Goal: Task Accomplishment & Management: Complete application form

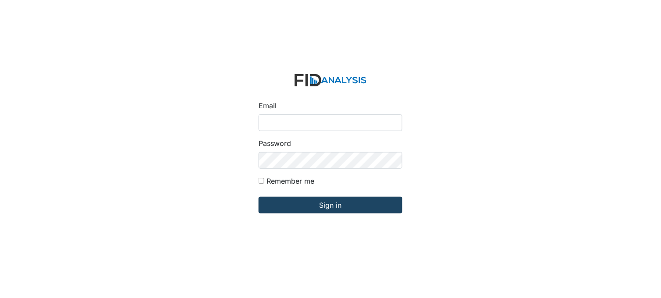
type input "[PERSON_NAME][EMAIL_ADDRESS][DOMAIN_NAME]"
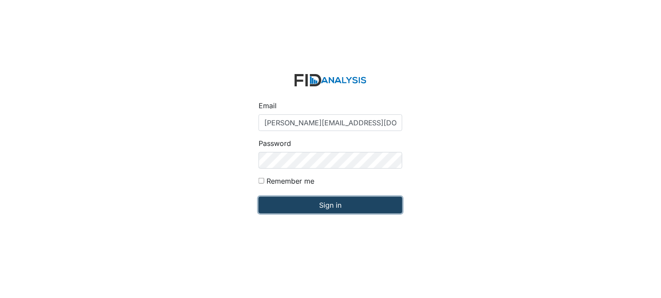
click at [349, 206] on input "Sign in" at bounding box center [331, 205] width 144 height 17
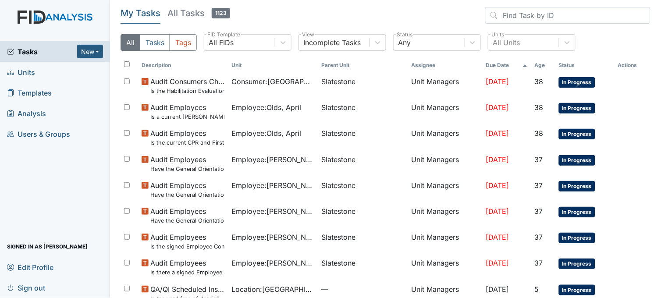
click at [46, 67] on link "Units" at bounding box center [55, 72] width 110 height 21
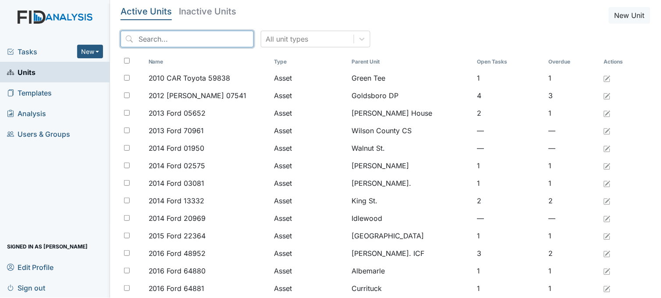
click at [202, 35] on input "search" at bounding box center [187, 39] width 133 height 17
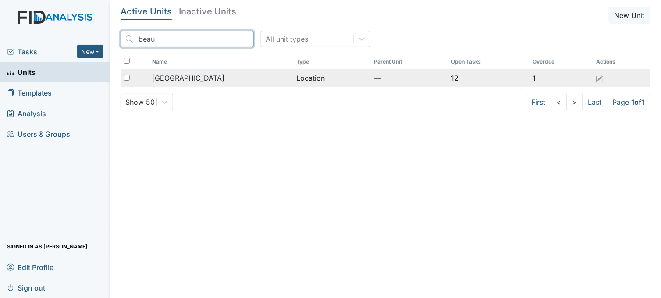
type input "beau"
click at [203, 76] on span "[GEOGRAPHIC_DATA]" at bounding box center [188, 78] width 72 height 11
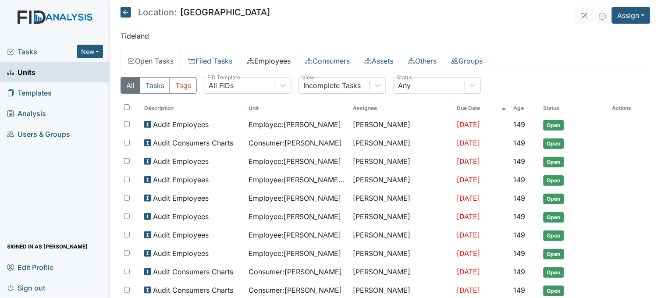
click at [277, 60] on link "Employees" at bounding box center [269, 61] width 58 height 18
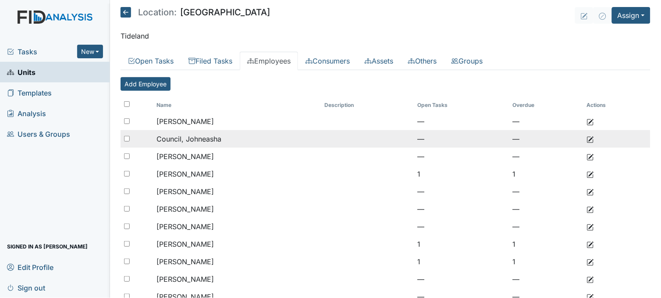
scroll to position [49, 0]
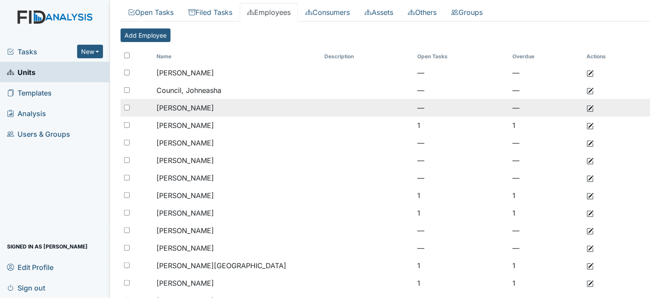
click at [220, 106] on td "[PERSON_NAME]" at bounding box center [237, 108] width 168 height 18
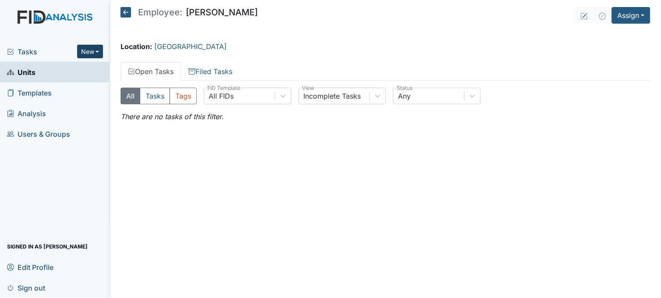
click at [95, 51] on button "New" at bounding box center [90, 52] width 26 height 14
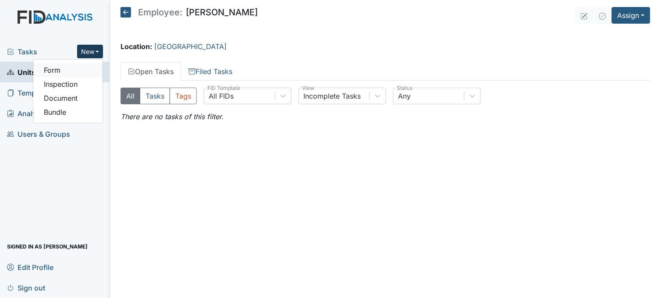
click at [86, 69] on link "Form" at bounding box center [67, 70] width 69 height 14
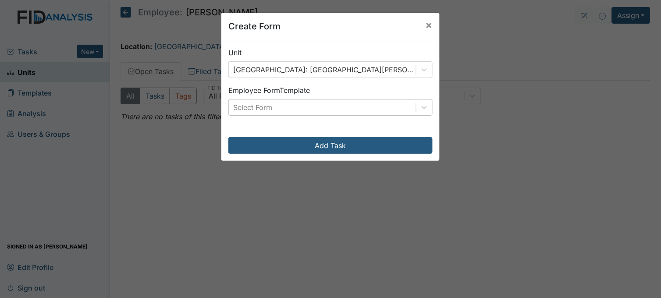
click at [329, 108] on div "Select Form" at bounding box center [322, 107] width 187 height 16
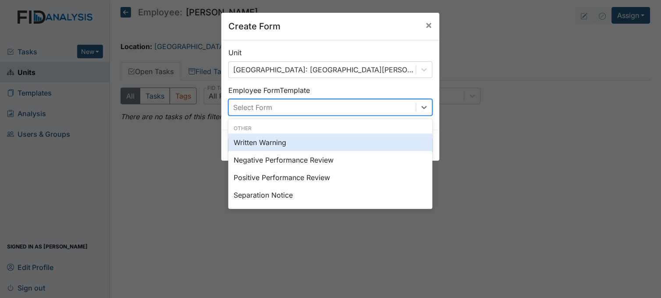
click at [289, 142] on div "Written Warning" at bounding box center [330, 143] width 204 height 18
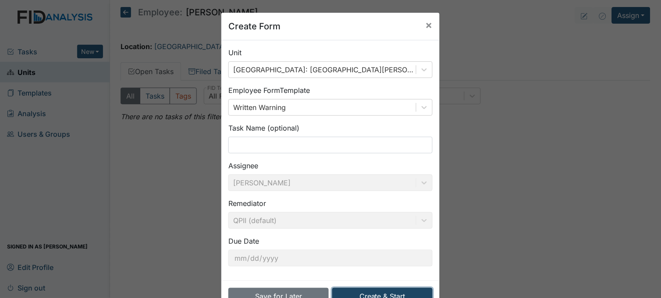
click at [382, 291] on button "Create & Start" at bounding box center [382, 296] width 100 height 17
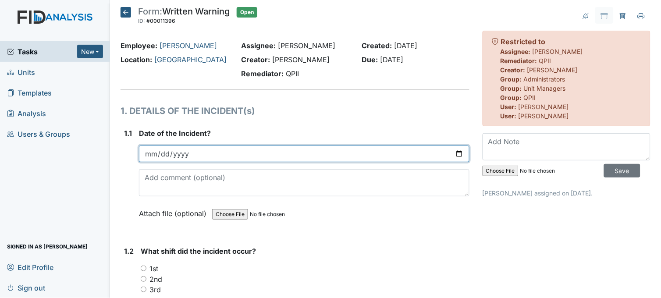
click at [453, 152] on input "date" at bounding box center [304, 154] width 330 height 17
type input "2025-08-10"
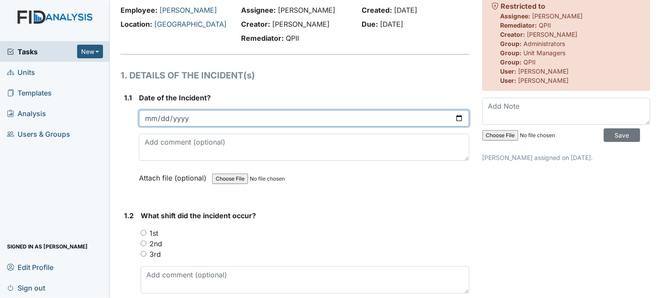
scroll to position [146, 0]
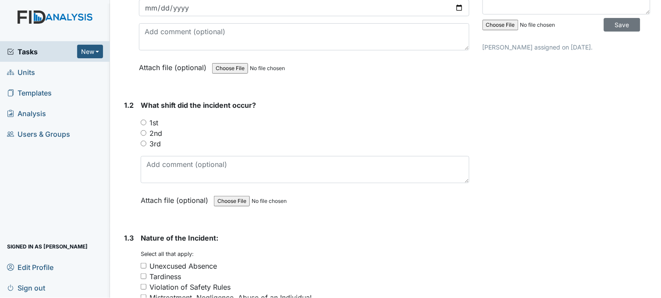
click at [141, 141] on input "3rd" at bounding box center [144, 144] width 6 height 6
radio input "true"
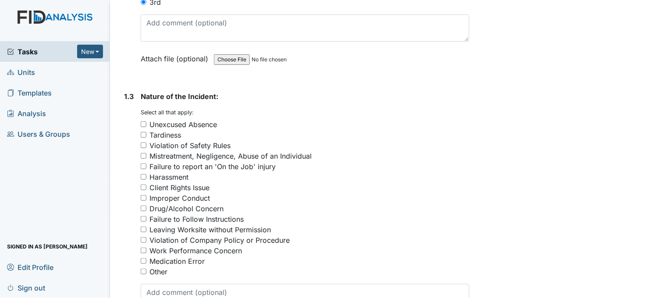
scroll to position [292, 0]
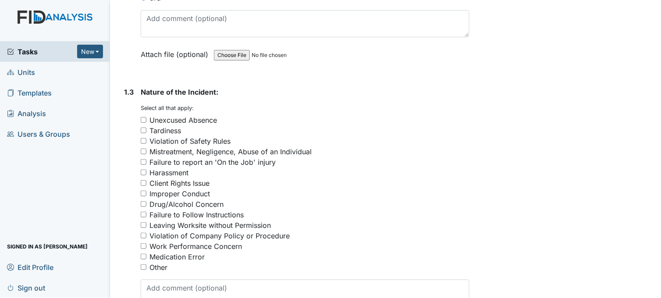
click at [143, 117] on input "Unexcused Absence" at bounding box center [144, 120] width 6 height 6
checkbox input "true"
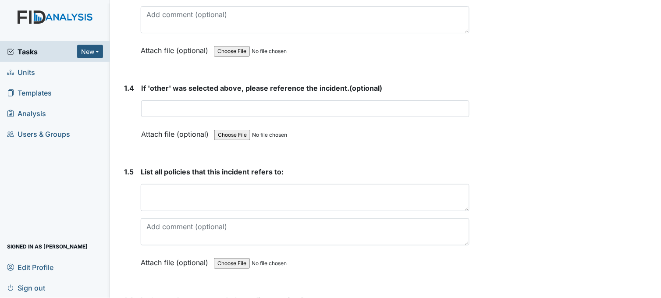
scroll to position [584, 0]
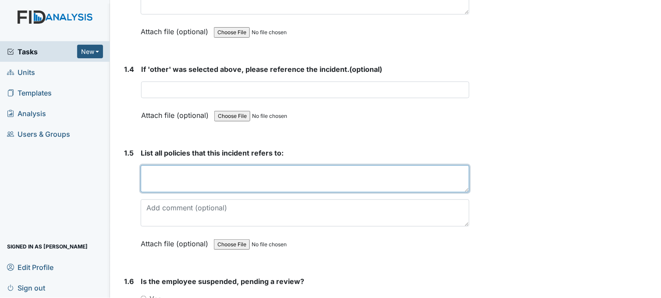
click at [200, 183] on textarea at bounding box center [305, 178] width 329 height 27
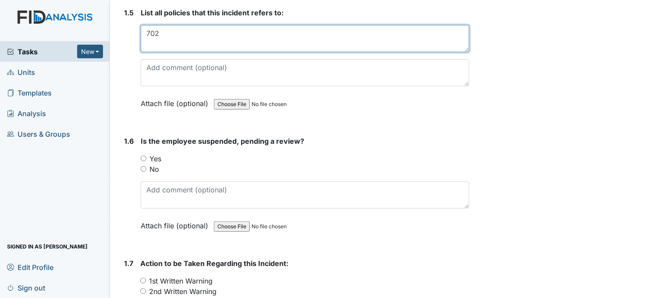
scroll to position [779, 0]
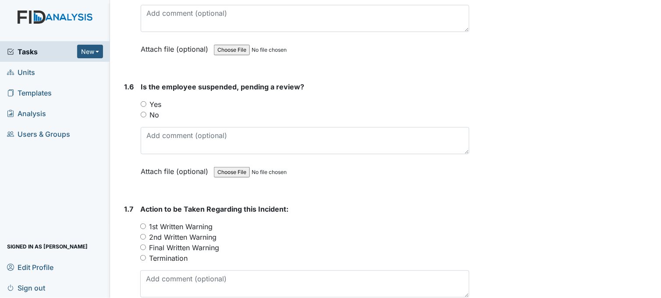
type textarea "702"
click at [141, 113] on input "No" at bounding box center [144, 115] width 6 height 6
radio input "true"
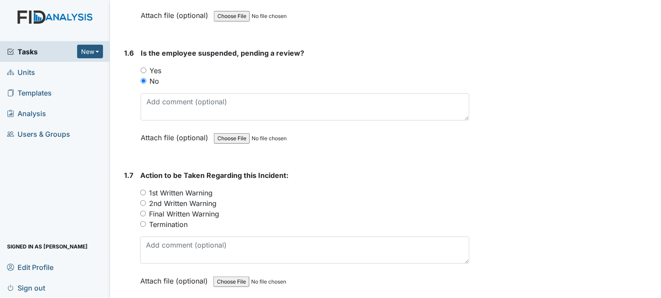
scroll to position [877, 0]
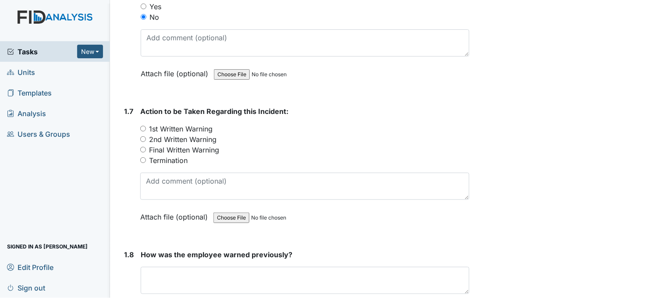
click at [145, 126] on input "1st Written Warning" at bounding box center [143, 129] width 6 height 6
radio input "true"
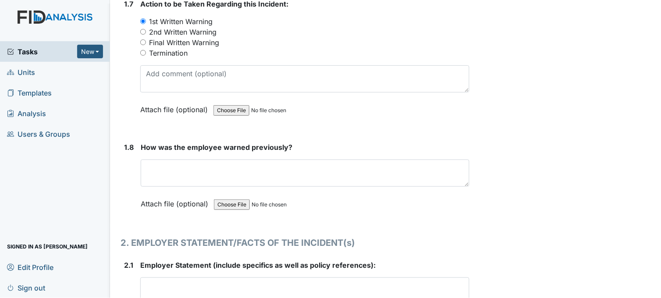
scroll to position [1023, 0]
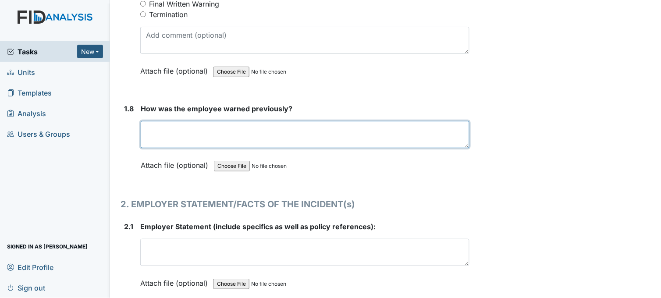
click at [174, 146] on textarea at bounding box center [305, 134] width 329 height 27
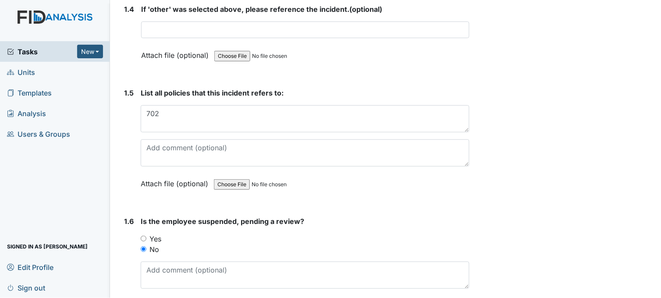
scroll to position [682, 0]
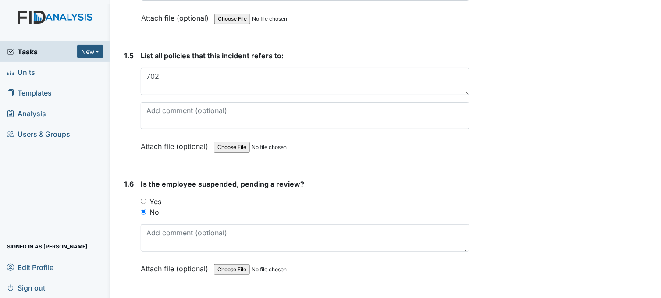
type textarea "N/A"
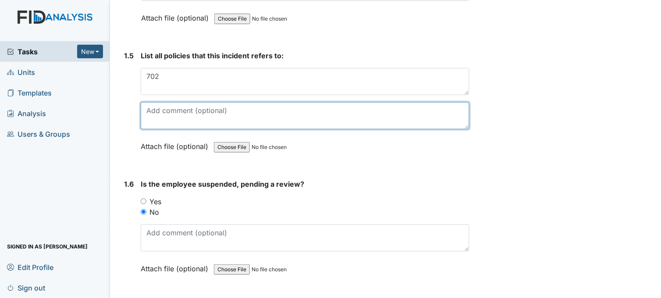
click at [242, 116] on textarea at bounding box center [305, 115] width 329 height 27
click at [342, 107] on textarea "Didn't show up to agreed worksite at designated time." at bounding box center [305, 115] width 329 height 27
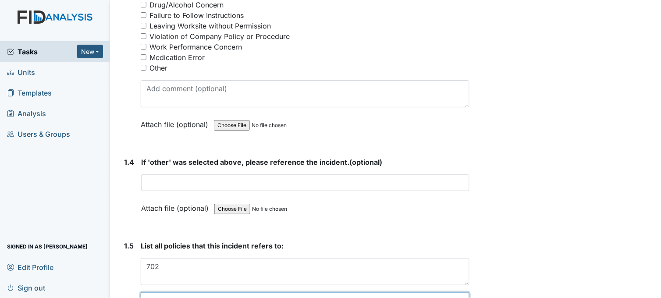
scroll to position [292, 0]
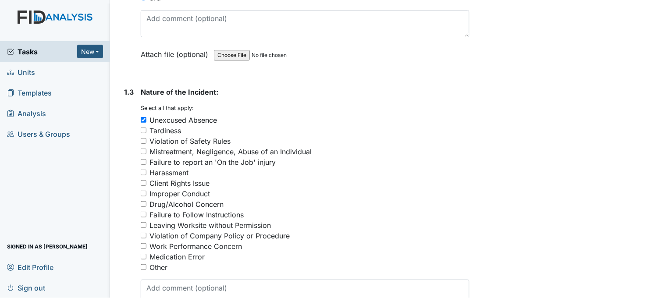
type textarea "Didn't show up to agreed worksite at designated time. Didn't communicate with m…"
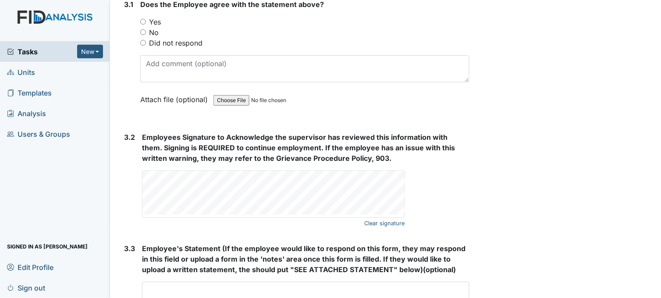
scroll to position [1536, 0]
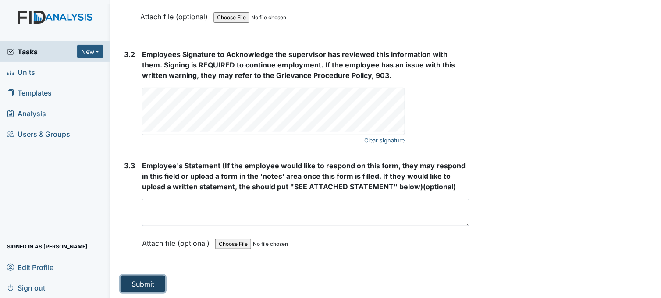
click at [139, 277] on button "Submit" at bounding box center [143, 284] width 45 height 17
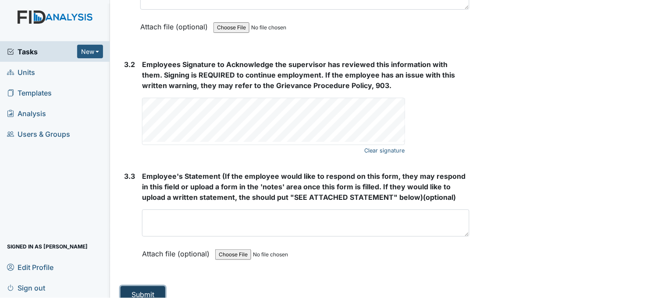
scroll to position [1546, 0]
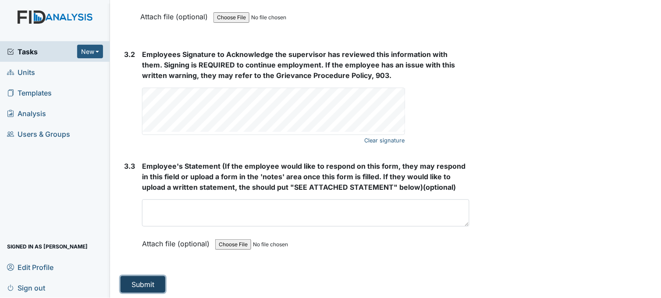
click at [155, 282] on button "Submit" at bounding box center [143, 284] width 45 height 17
click at [147, 288] on button "Submit" at bounding box center [143, 284] width 45 height 17
click at [154, 277] on button "Submit" at bounding box center [143, 284] width 45 height 17
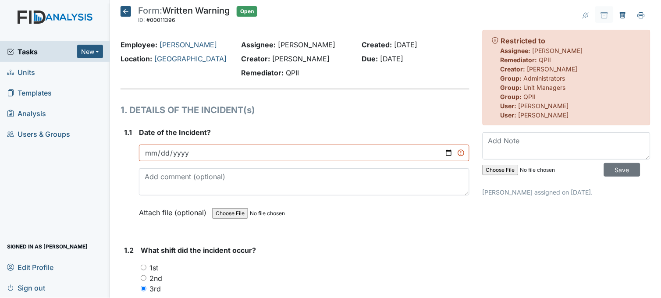
scroll to position [0, 0]
click at [617, 174] on input "Save" at bounding box center [622, 171] width 36 height 14
click at [37, 50] on span "Tasks" at bounding box center [42, 51] width 70 height 11
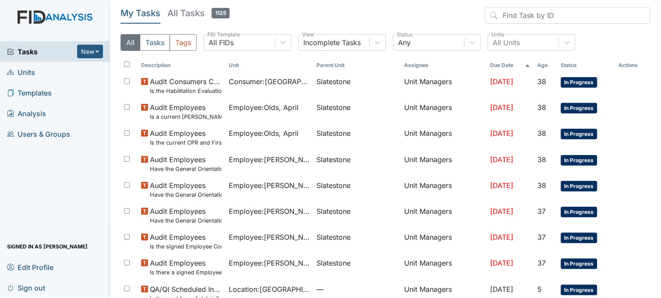
click at [52, 74] on link "Units" at bounding box center [55, 72] width 110 height 21
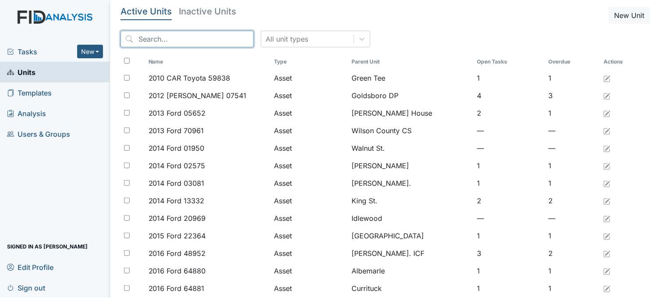
click at [138, 40] on input "search" at bounding box center [187, 39] width 133 height 17
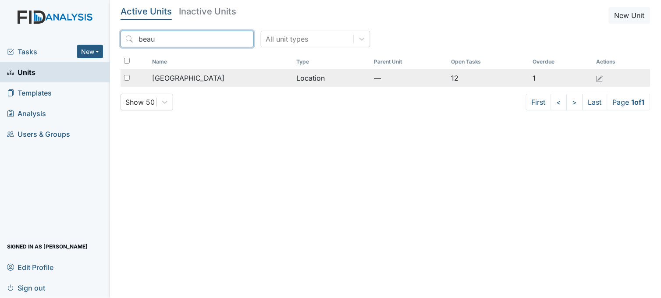
type input "beau"
click at [176, 74] on span "[GEOGRAPHIC_DATA]" at bounding box center [188, 78] width 72 height 11
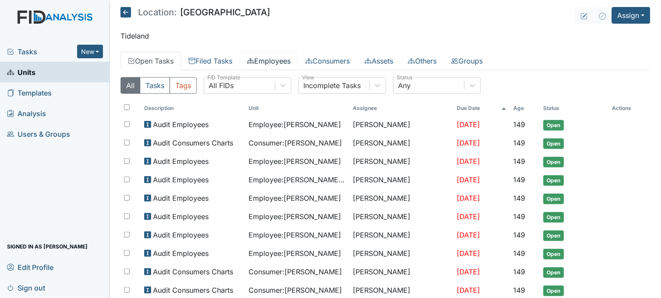
click at [273, 62] on link "Employees" at bounding box center [269, 61] width 58 height 18
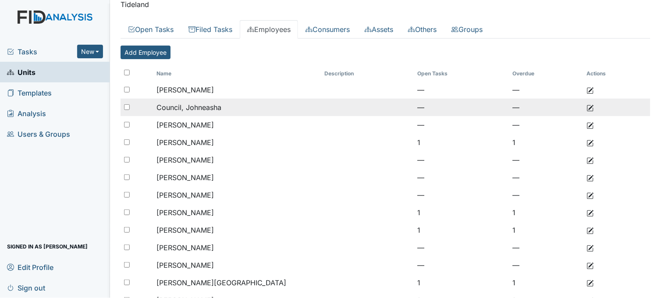
scroll to position [49, 0]
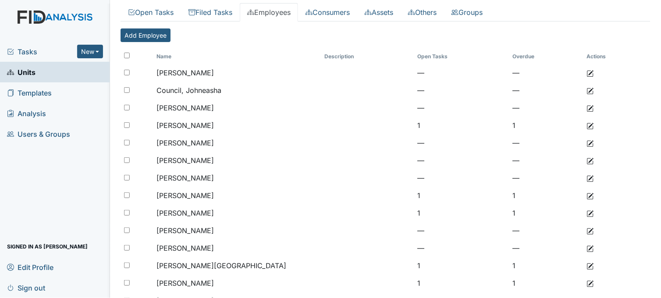
click at [33, 55] on span "Tasks" at bounding box center [42, 51] width 70 height 11
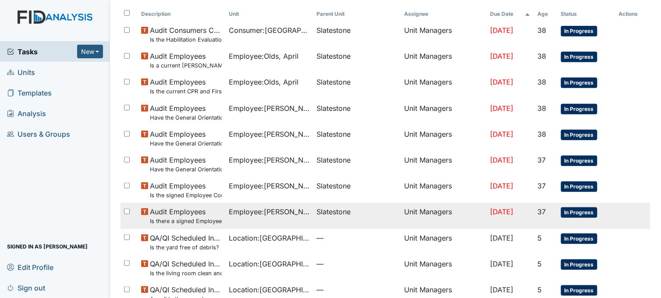
scroll to position [220, 0]
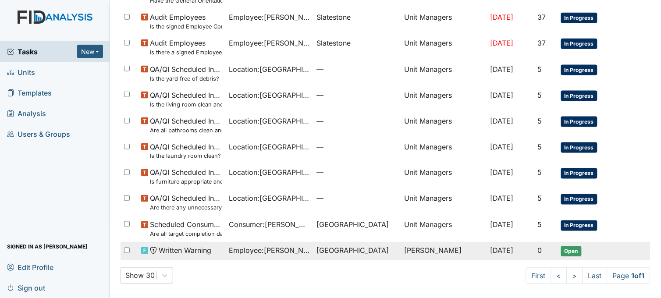
click at [313, 250] on td "[GEOGRAPHIC_DATA]" at bounding box center [357, 251] width 88 height 18
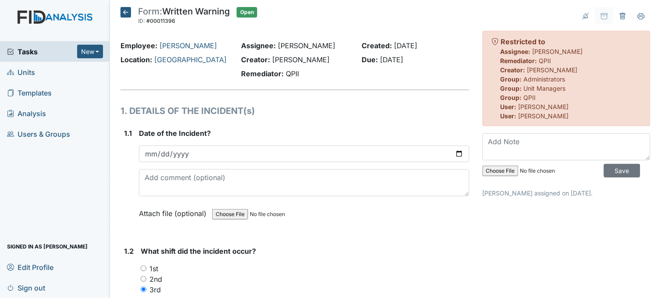
click at [41, 50] on span "Tasks" at bounding box center [42, 51] width 70 height 11
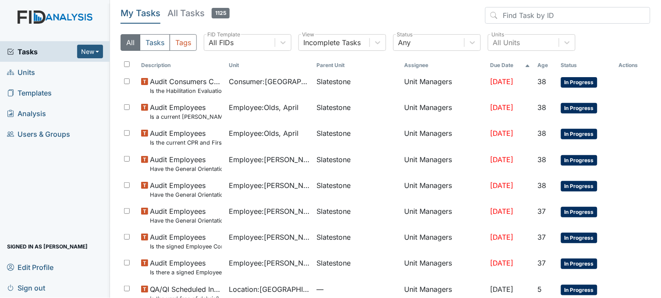
click at [60, 72] on link "Units" at bounding box center [55, 72] width 110 height 21
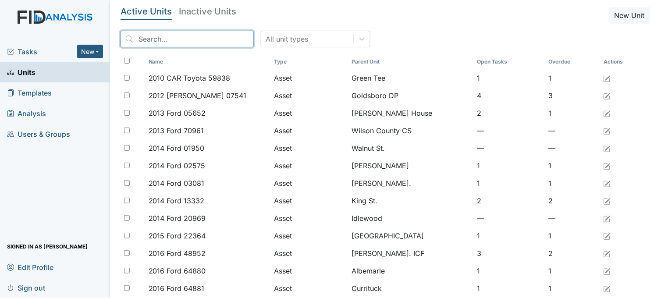
click at [193, 40] on input "search" at bounding box center [187, 39] width 133 height 17
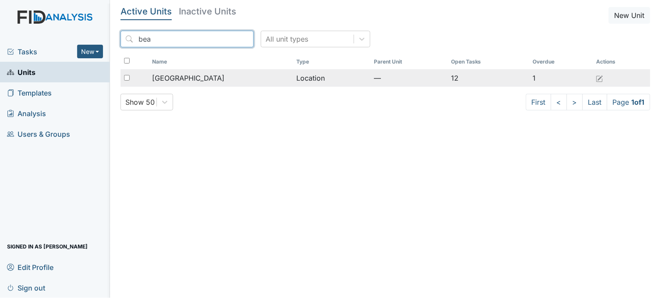
type input "bea"
click at [229, 76] on div "[GEOGRAPHIC_DATA]" at bounding box center [220, 78] width 137 height 11
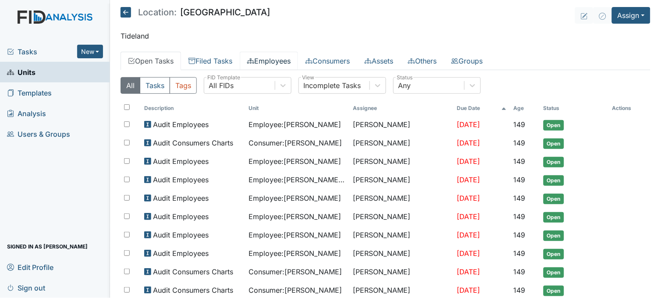
click at [269, 57] on link "Employees" at bounding box center [269, 61] width 58 height 18
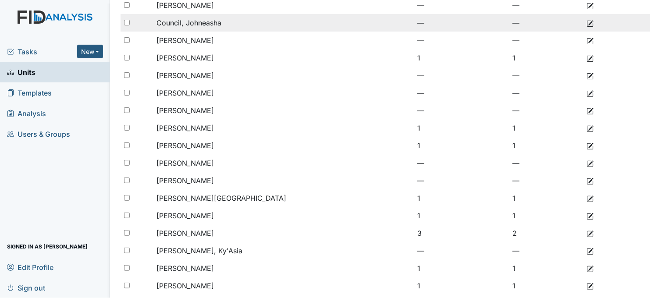
scroll to position [134, 0]
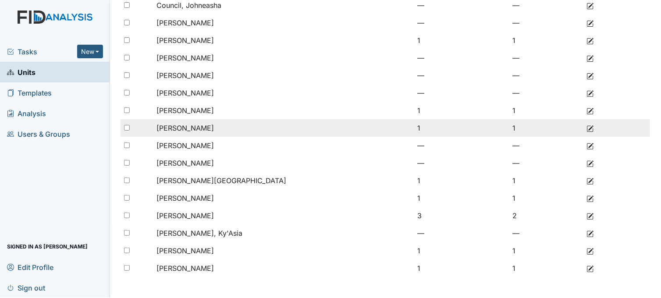
click at [509, 128] on td "1" at bounding box center [546, 128] width 74 height 18
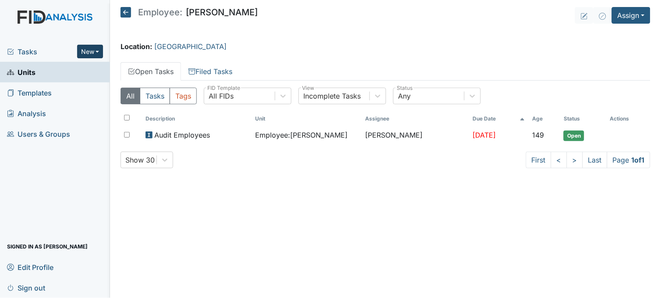
click at [92, 53] on button "New" at bounding box center [90, 52] width 26 height 14
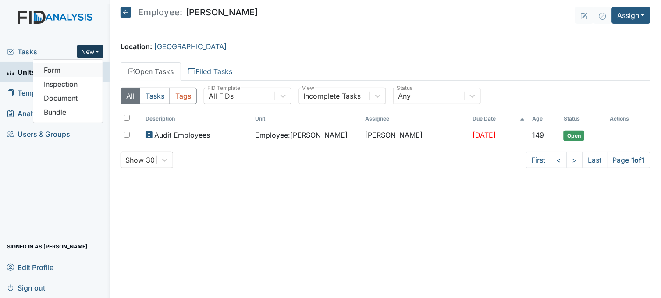
click at [89, 71] on link "Form" at bounding box center [67, 70] width 69 height 14
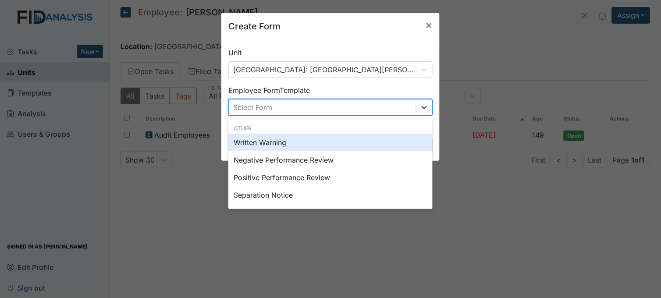
click at [422, 110] on icon at bounding box center [424, 107] width 9 height 9
click at [293, 140] on div "Written Warning" at bounding box center [330, 143] width 204 height 18
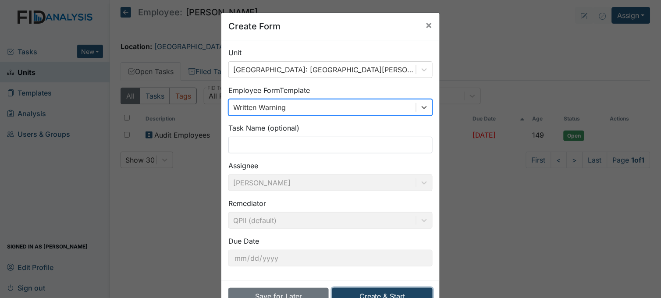
click at [396, 293] on button "Create & Start" at bounding box center [382, 296] width 100 height 17
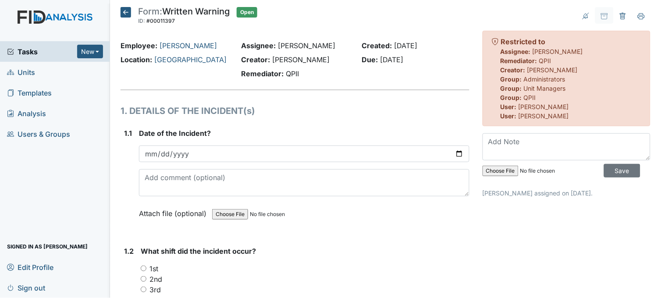
scroll to position [49, 0]
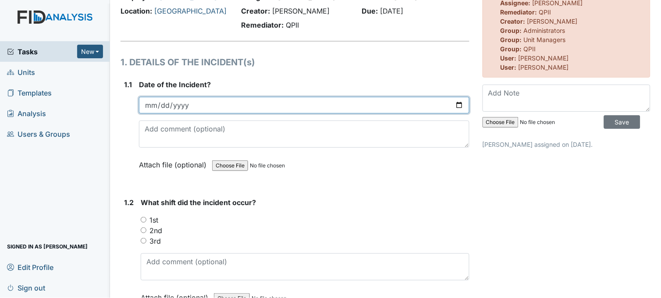
click at [455, 105] on input "date" at bounding box center [304, 105] width 330 height 17
type input "2025-08-10"
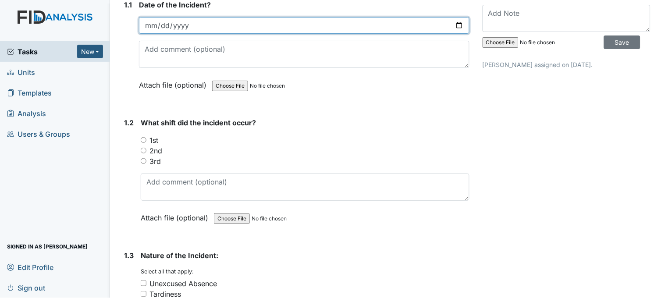
scroll to position [146, 0]
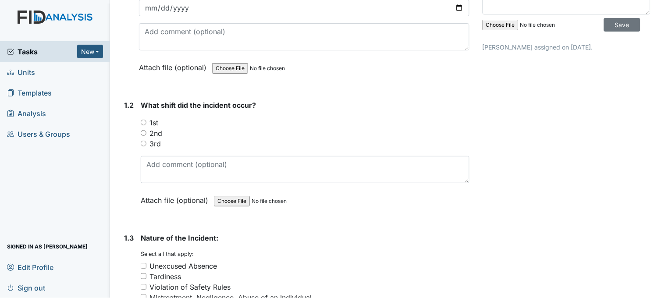
click at [142, 130] on input "2nd" at bounding box center [144, 133] width 6 height 6
radio input "true"
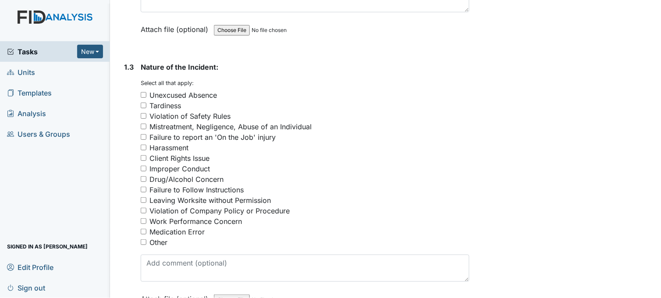
scroll to position [341, 0]
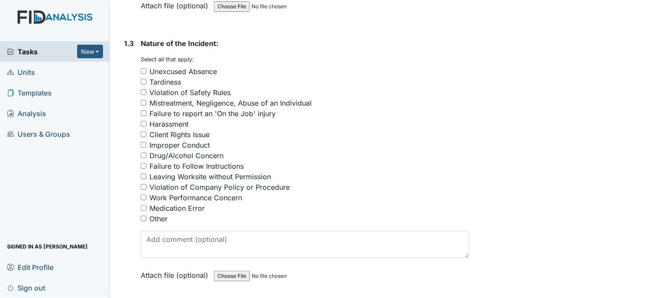
drag, startPoint x: 144, startPoint y: 206, endPoint x: 152, endPoint y: 205, distance: 8.0
click at [144, 205] on input "Medication Error" at bounding box center [144, 208] width 6 height 6
checkbox input "true"
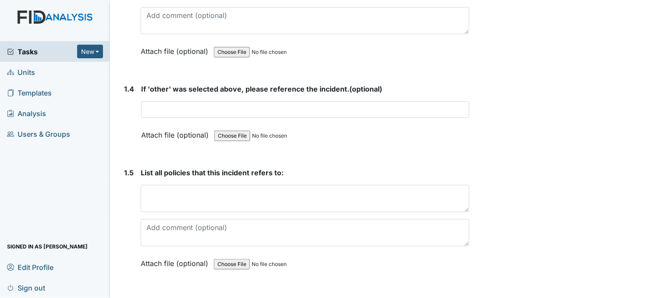
scroll to position [584, 0]
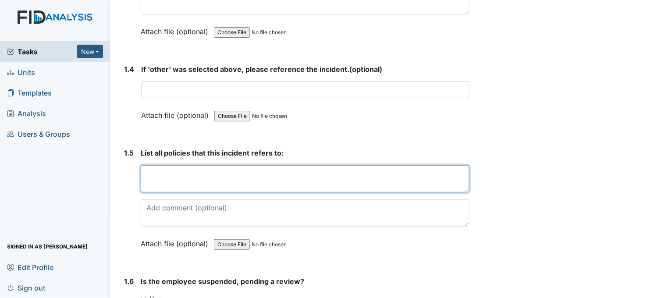
click at [189, 172] on textarea at bounding box center [305, 178] width 329 height 27
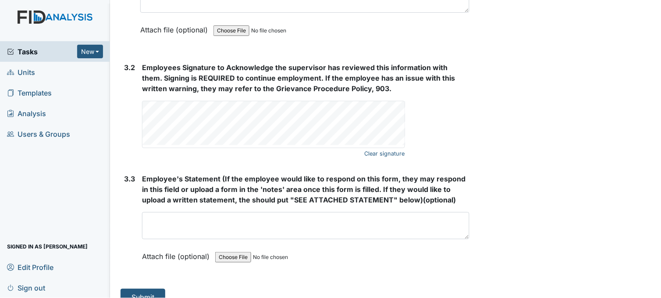
scroll to position [1536, 0]
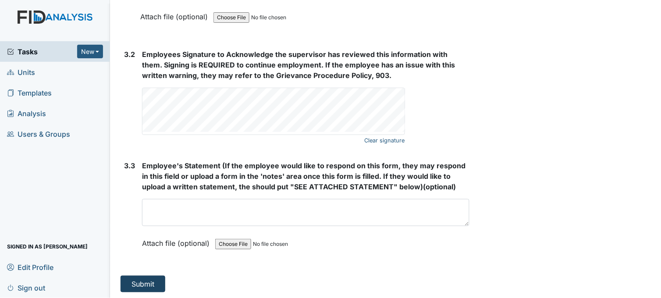
type textarea "1200"
click at [138, 281] on button "Submit" at bounding box center [143, 284] width 45 height 17
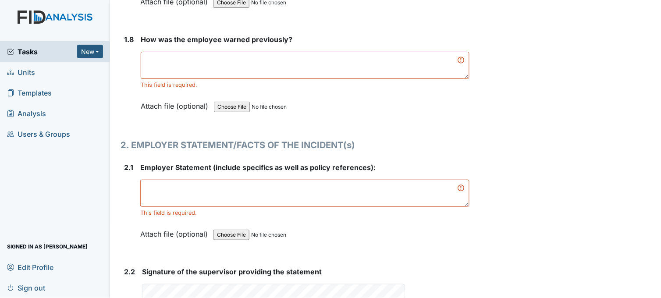
scroll to position [1069, 0]
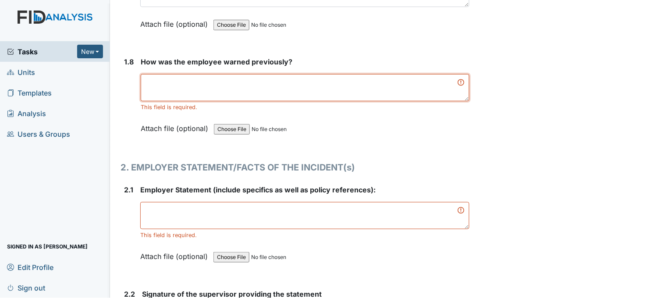
click at [260, 86] on textarea at bounding box center [305, 87] width 329 height 27
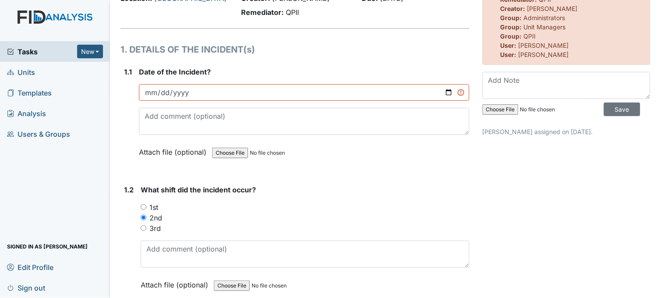
scroll to position [0, 0]
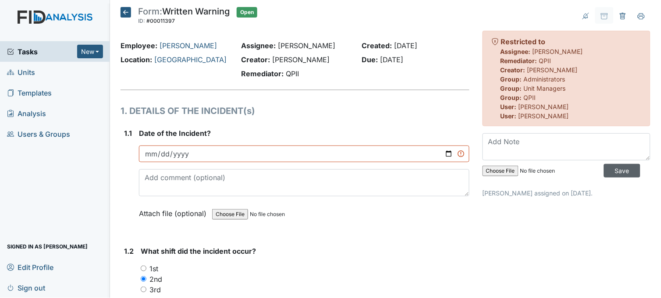
type textarea "N/A"
click at [615, 168] on input "Save" at bounding box center [622, 171] width 36 height 14
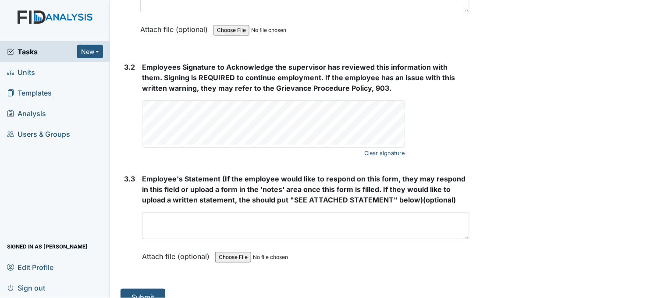
scroll to position [1546, 0]
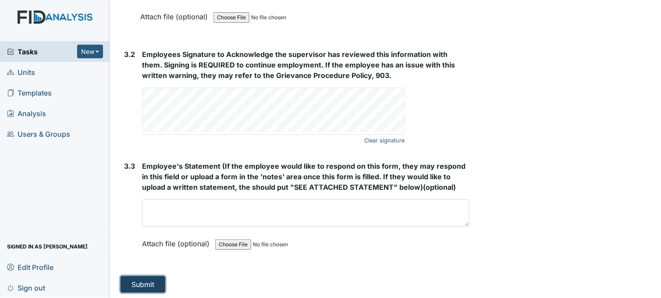
click at [151, 278] on button "Submit" at bounding box center [143, 284] width 45 height 17
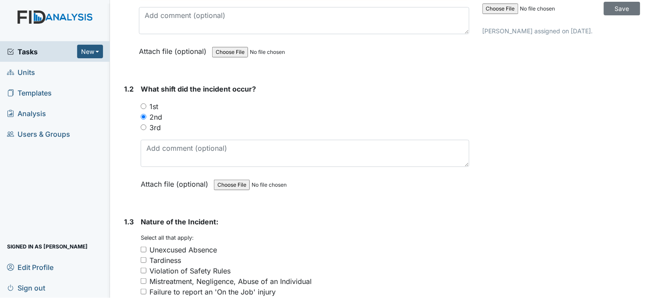
scroll to position [0, 0]
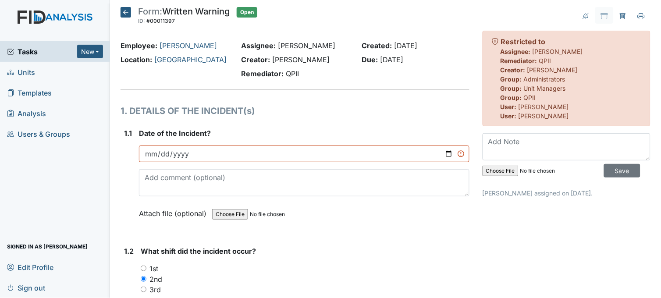
click at [127, 9] on icon at bounding box center [126, 12] width 11 height 11
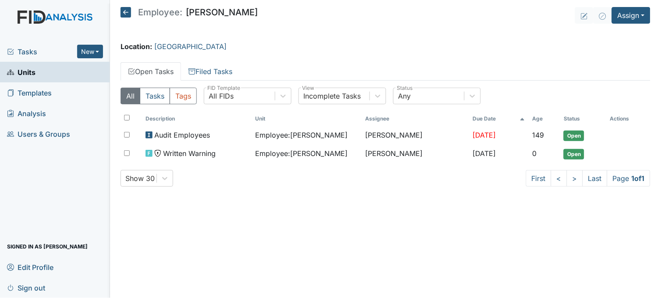
click at [43, 50] on span "Tasks" at bounding box center [42, 51] width 70 height 11
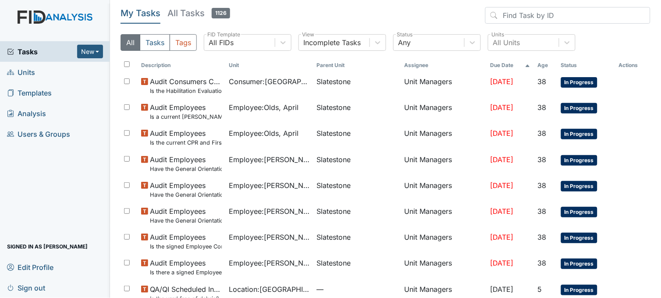
click at [44, 69] on link "Units" at bounding box center [55, 72] width 110 height 21
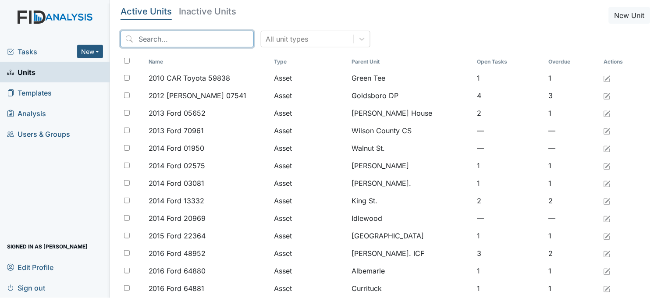
click at [184, 39] on input "search" at bounding box center [187, 39] width 133 height 17
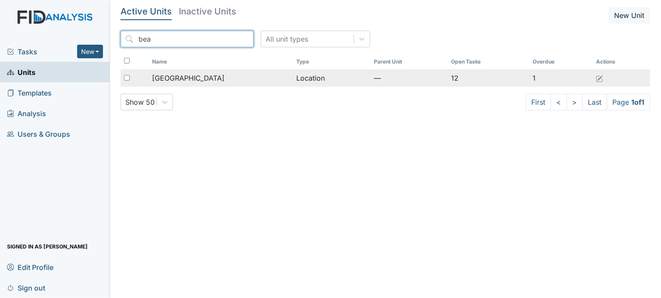
type input "bea"
click at [186, 74] on span "Beaufort Heights" at bounding box center [188, 78] width 72 height 11
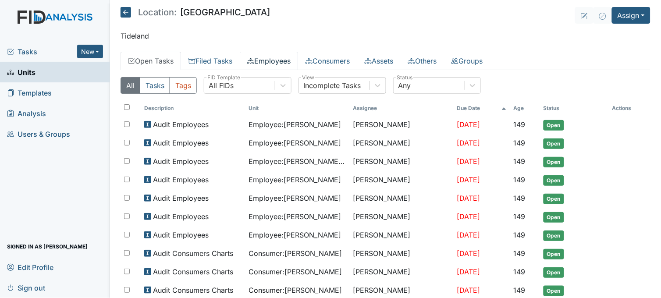
click at [273, 59] on link "Employees" at bounding box center [269, 61] width 58 height 18
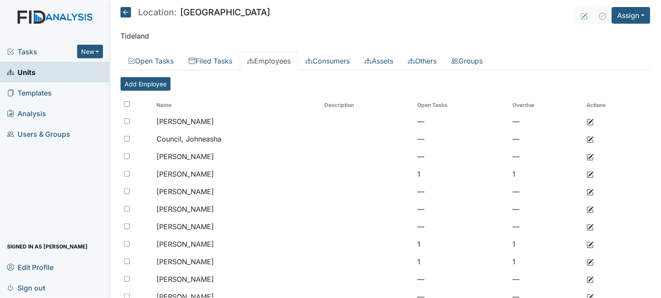
click at [14, 71] on span "Units" at bounding box center [21, 72] width 28 height 14
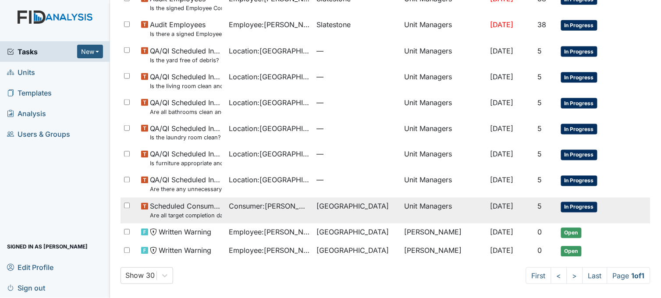
scroll to position [239, 0]
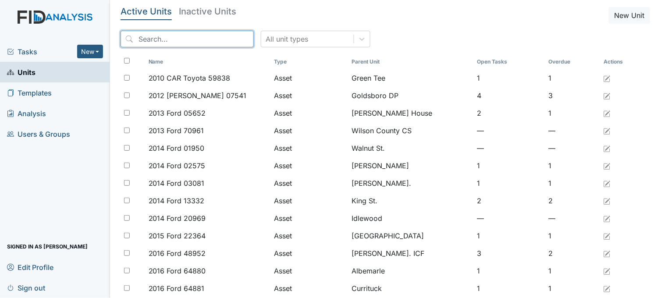
click at [202, 34] on input "search" at bounding box center [187, 39] width 133 height 17
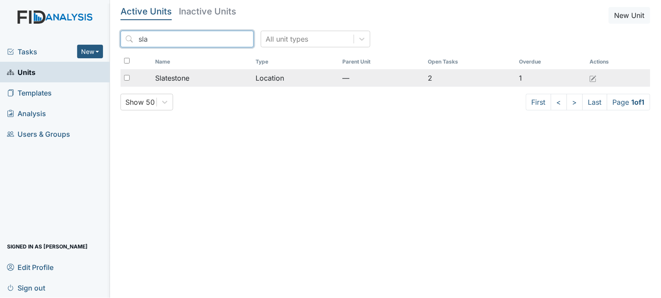
type input "sla"
click at [185, 79] on span "Slatestone" at bounding box center [172, 78] width 34 height 11
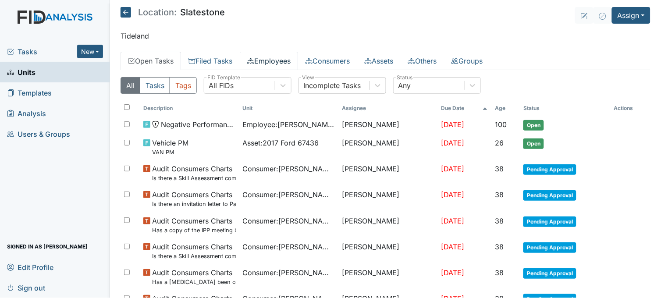
click at [292, 64] on link "Employees" at bounding box center [269, 61] width 58 height 18
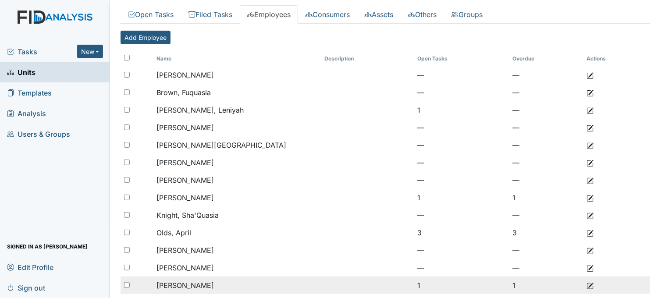
scroll to position [23, 0]
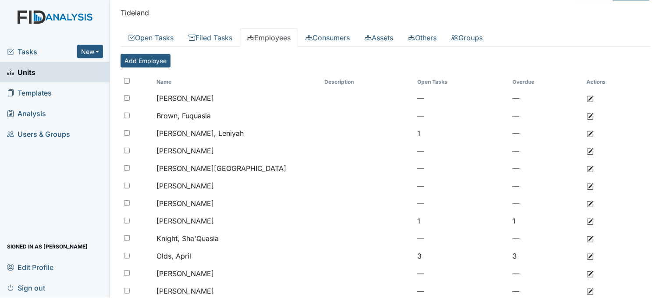
click at [49, 63] on link "Units" at bounding box center [55, 72] width 110 height 21
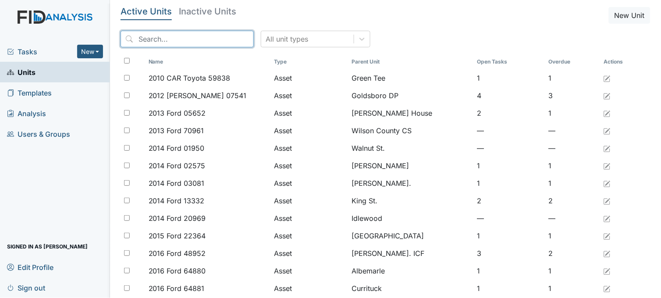
click at [187, 35] on input "search" at bounding box center [187, 39] width 133 height 17
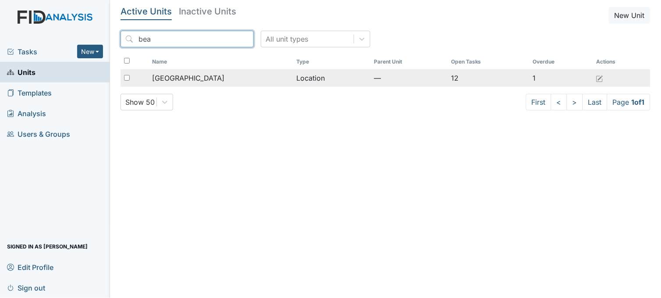
type input "bea"
click at [186, 76] on span "[GEOGRAPHIC_DATA]" at bounding box center [188, 78] width 72 height 11
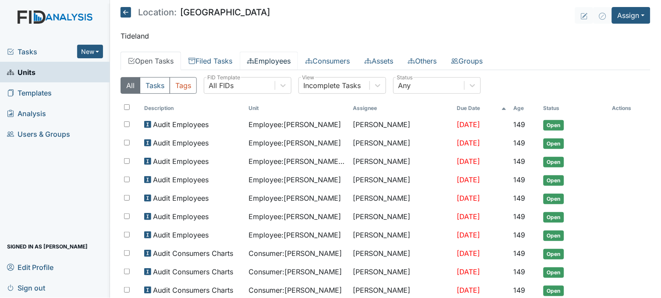
click at [273, 59] on link "Employees" at bounding box center [269, 61] width 58 height 18
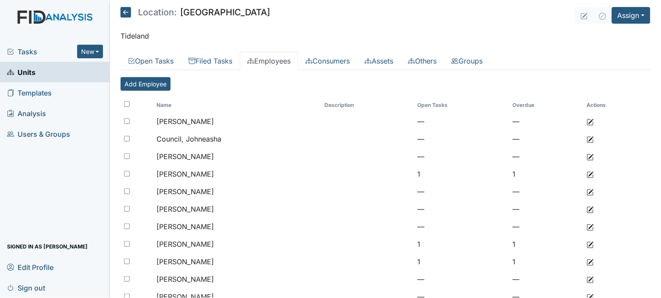
click at [66, 76] on link "Units" at bounding box center [55, 72] width 110 height 21
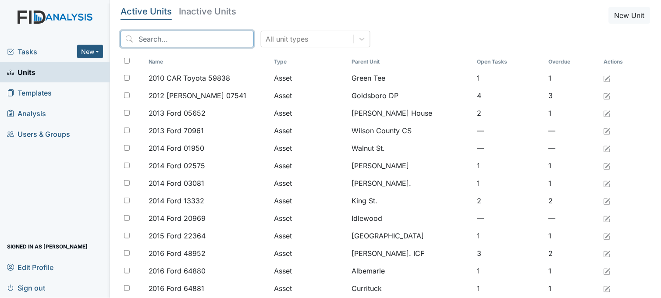
click at [186, 38] on input "search" at bounding box center [187, 39] width 133 height 17
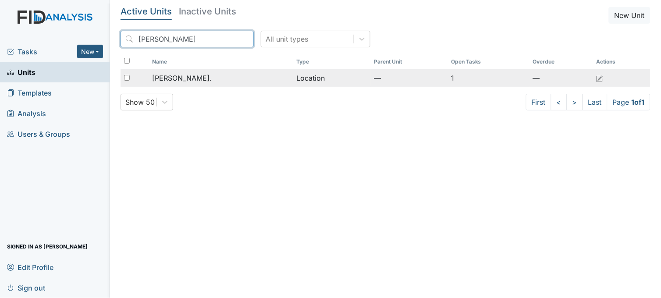
type input "[PERSON_NAME]"
click at [180, 73] on span "[PERSON_NAME]." at bounding box center [182, 78] width 60 height 11
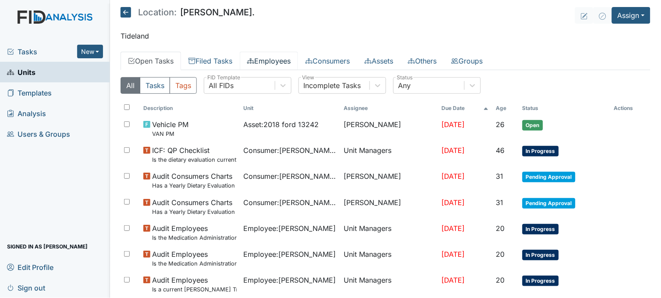
click at [295, 60] on link "Employees" at bounding box center [269, 61] width 58 height 18
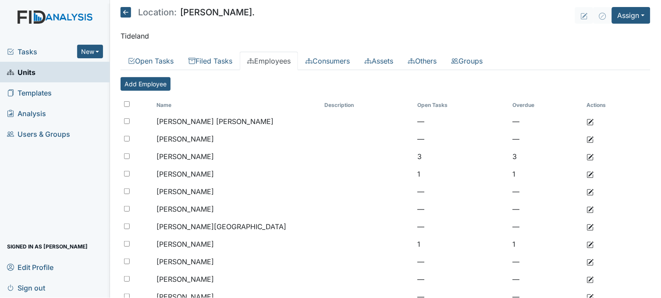
click at [81, 69] on link "Units" at bounding box center [55, 72] width 110 height 21
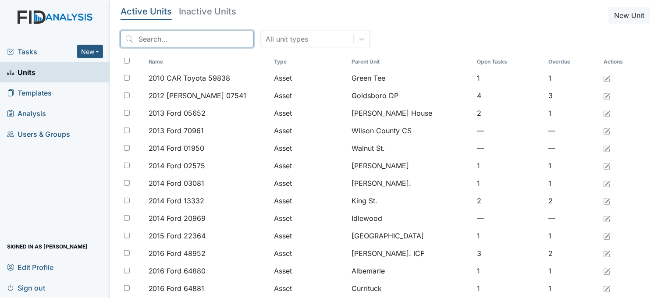
click at [176, 40] on input "search" at bounding box center [187, 39] width 133 height 17
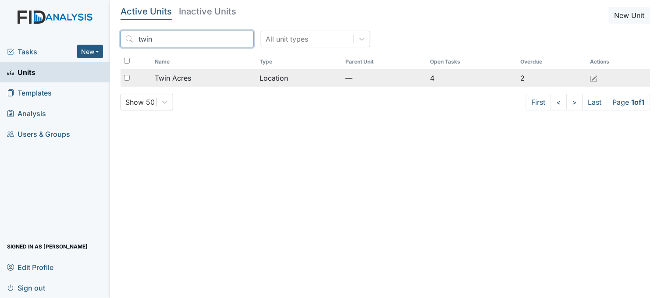
type input "twin"
click at [192, 76] on div "Twin Acres" at bounding box center [204, 78] width 98 height 11
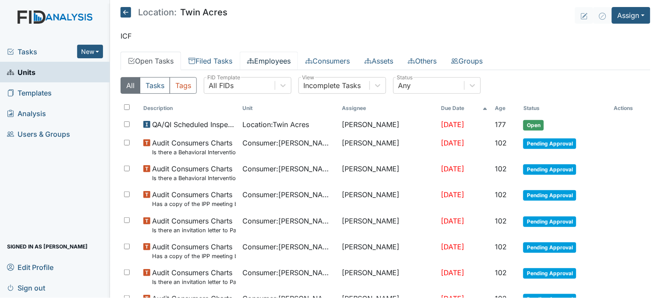
click at [274, 63] on link "Employees" at bounding box center [269, 61] width 58 height 18
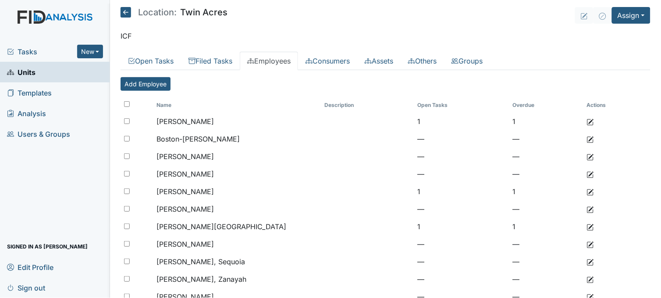
click at [39, 69] on link "Units" at bounding box center [55, 72] width 110 height 21
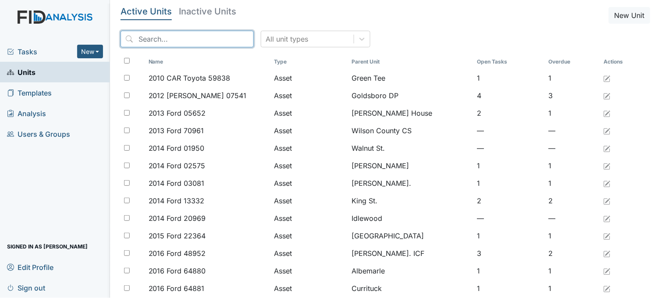
click at [156, 41] on input "search" at bounding box center [187, 39] width 133 height 17
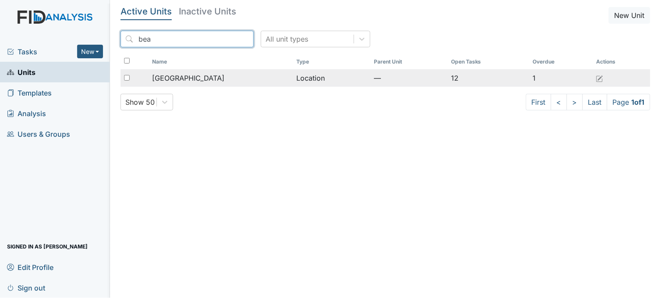
type input "bea"
click at [199, 75] on span "[GEOGRAPHIC_DATA]" at bounding box center [188, 78] width 72 height 11
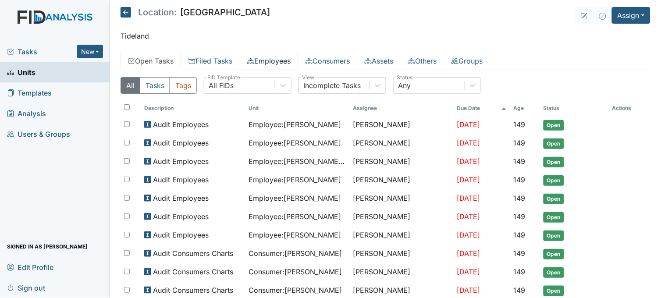
click at [281, 59] on link "Employees" at bounding box center [269, 61] width 58 height 18
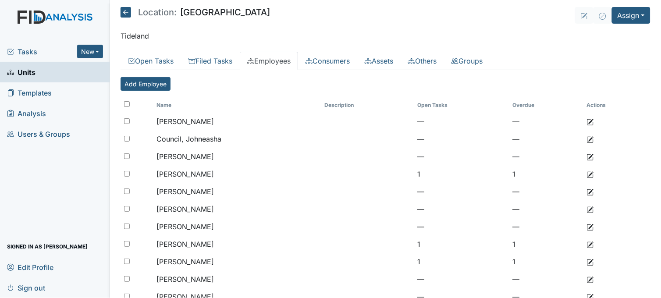
click at [29, 52] on span "Tasks" at bounding box center [42, 51] width 70 height 11
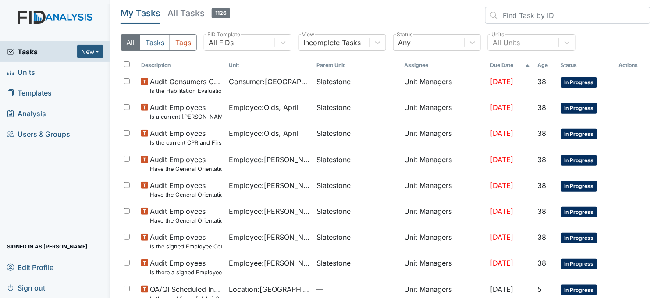
click at [39, 67] on link "Units" at bounding box center [55, 72] width 110 height 21
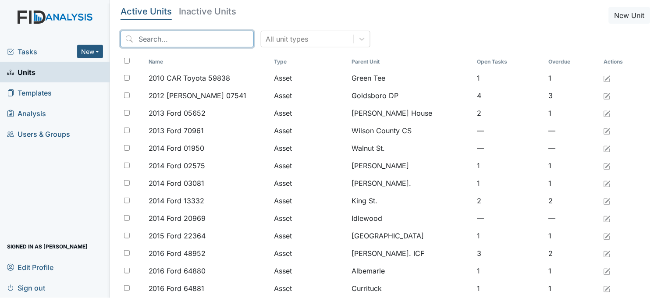
click at [136, 36] on input "search" at bounding box center [187, 39] width 133 height 17
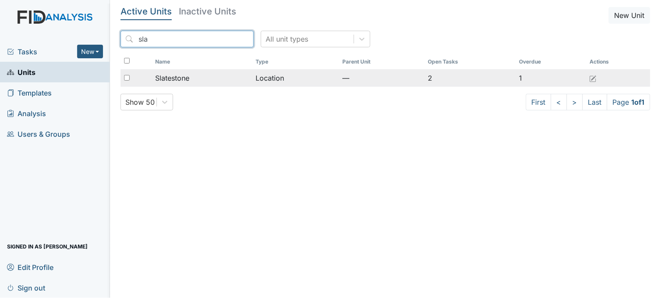
type input "sla"
click at [189, 72] on td "Slatestone" at bounding box center [202, 78] width 101 height 18
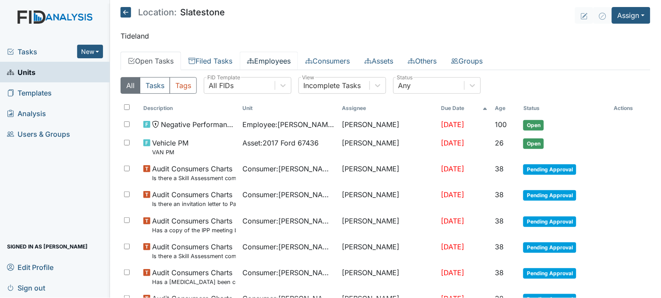
click at [266, 59] on link "Employees" at bounding box center [269, 61] width 58 height 18
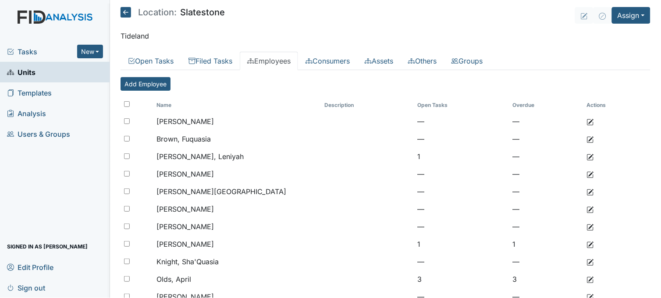
click at [18, 49] on span "Tasks" at bounding box center [42, 51] width 70 height 11
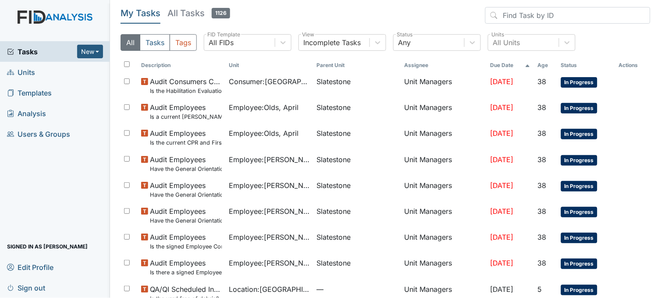
click at [37, 67] on link "Units" at bounding box center [55, 72] width 110 height 21
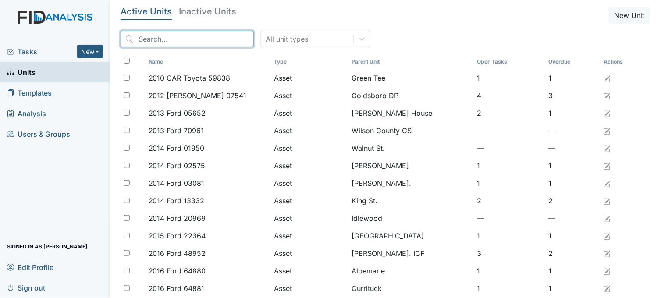
click at [202, 36] on input "search" at bounding box center [187, 39] width 133 height 17
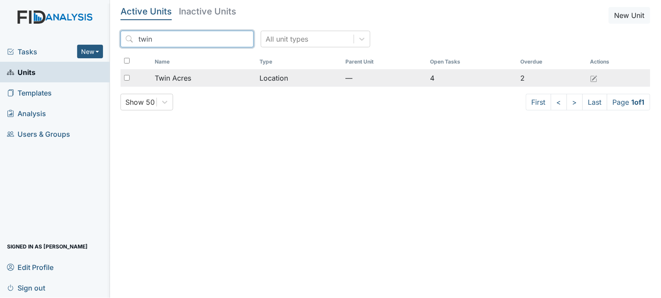
type input "twin"
click at [205, 81] on div "Twin Acres" at bounding box center [204, 78] width 98 height 11
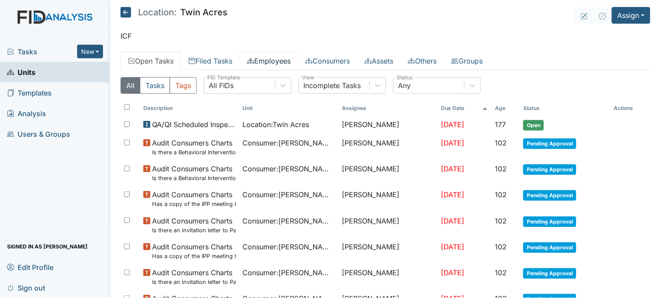
click at [283, 62] on link "Employees" at bounding box center [269, 61] width 58 height 18
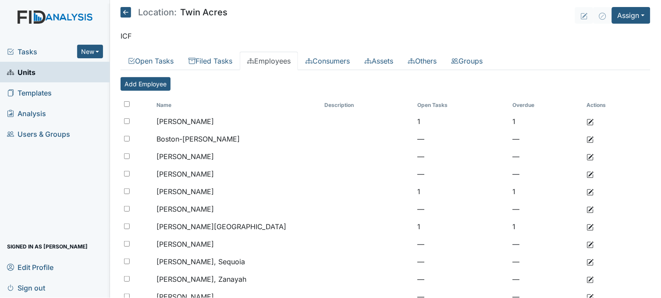
click at [38, 54] on span "Tasks" at bounding box center [42, 51] width 70 height 11
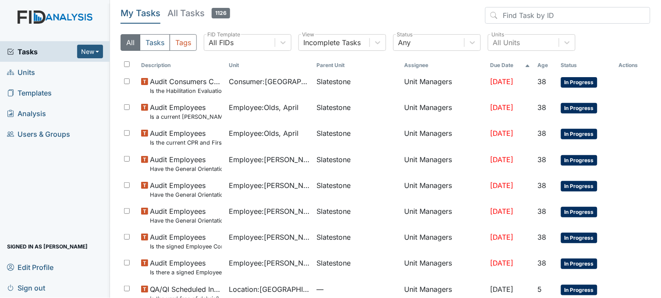
click at [64, 73] on link "Units" at bounding box center [55, 72] width 110 height 21
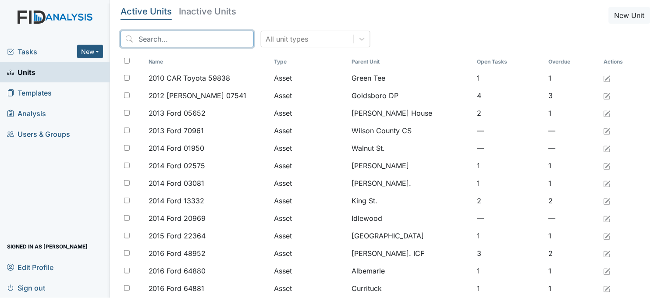
click at [176, 36] on input "search" at bounding box center [187, 39] width 133 height 17
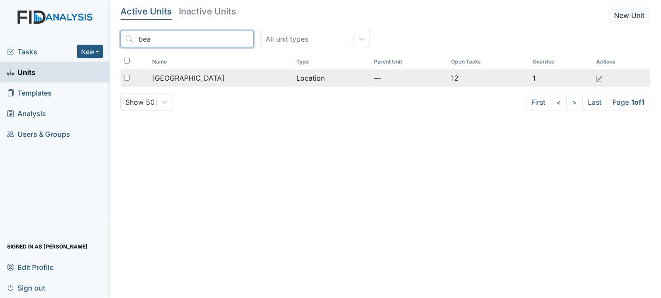
type input "bea"
click at [195, 76] on span "[GEOGRAPHIC_DATA]" at bounding box center [188, 78] width 72 height 11
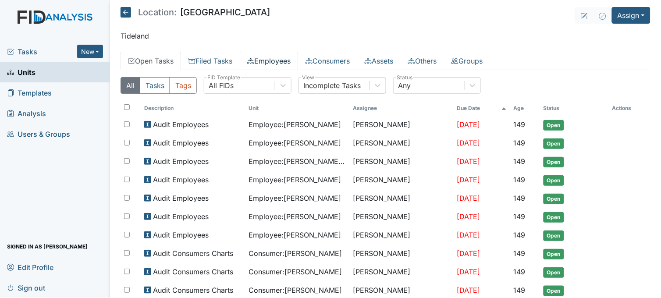
click at [277, 64] on link "Employees" at bounding box center [269, 61] width 58 height 18
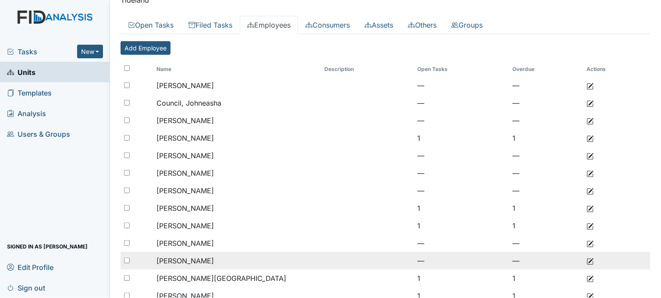
scroll to position [134, 0]
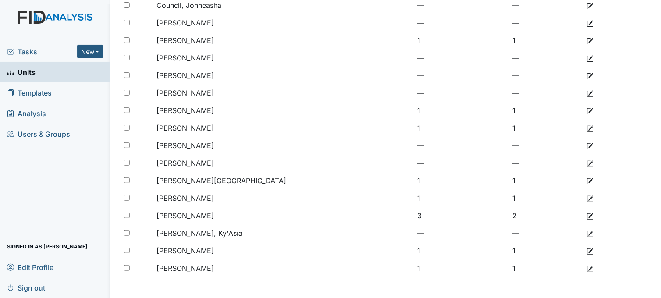
click at [47, 67] on link "Units" at bounding box center [55, 72] width 110 height 21
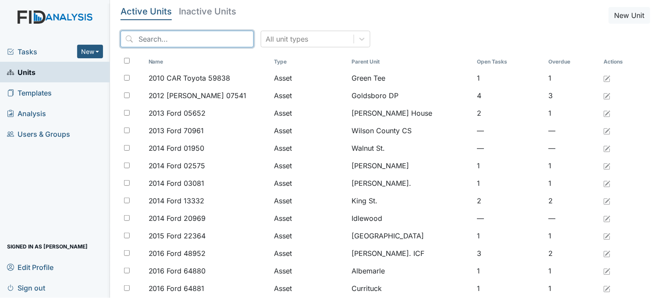
click at [159, 40] on input "search" at bounding box center [187, 39] width 133 height 17
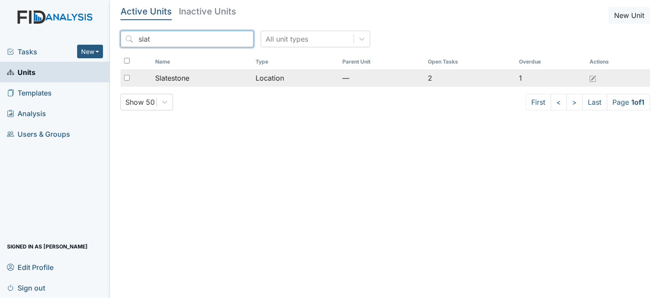
type input "slat"
click at [176, 73] on span "Slatestone" at bounding box center [172, 78] width 34 height 11
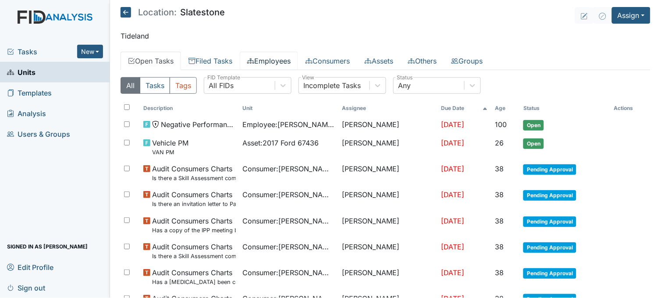
click at [273, 60] on link "Employees" at bounding box center [269, 61] width 58 height 18
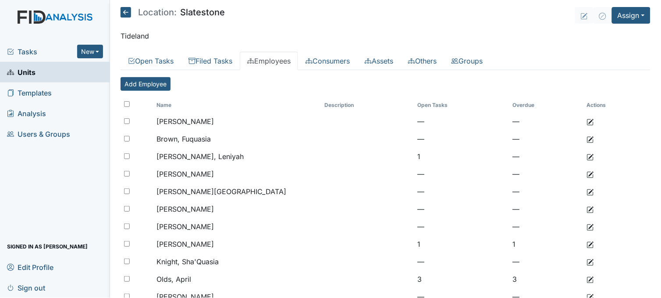
click at [33, 49] on span "Tasks" at bounding box center [42, 51] width 70 height 11
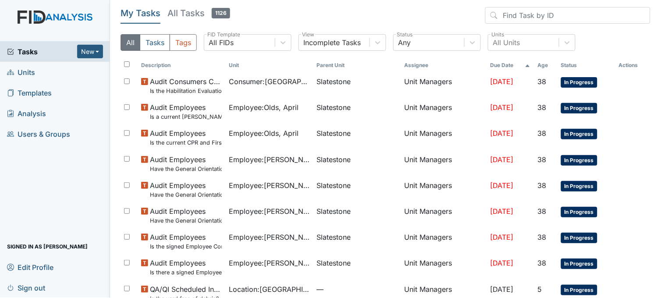
click at [35, 69] on link "Units" at bounding box center [55, 72] width 110 height 21
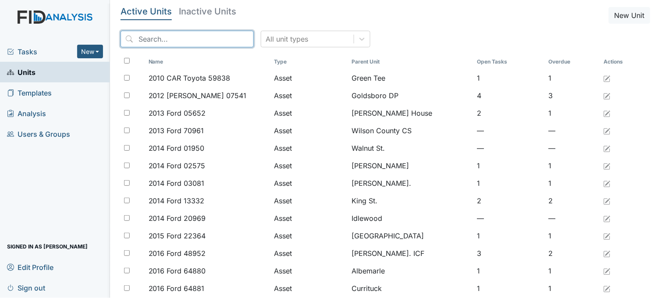
click at [181, 37] on input "search" at bounding box center [187, 39] width 133 height 17
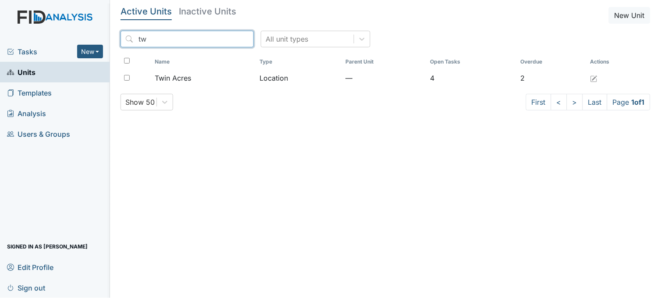
type input "t"
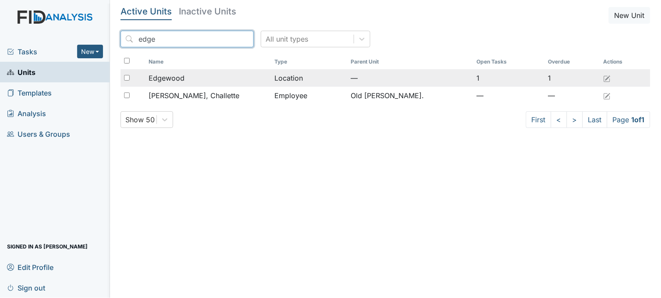
type input "edge"
click at [182, 76] on span "Edgewood" at bounding box center [167, 78] width 36 height 11
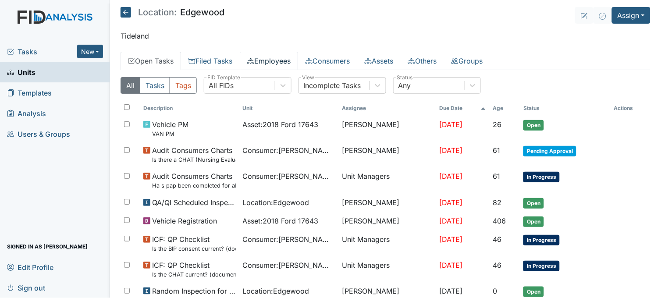
click at [265, 60] on link "Employees" at bounding box center [269, 61] width 58 height 18
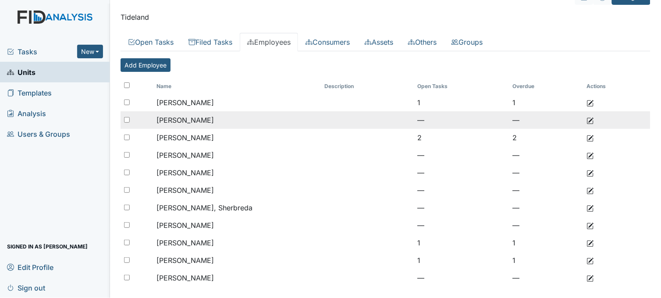
scroll to position [29, 0]
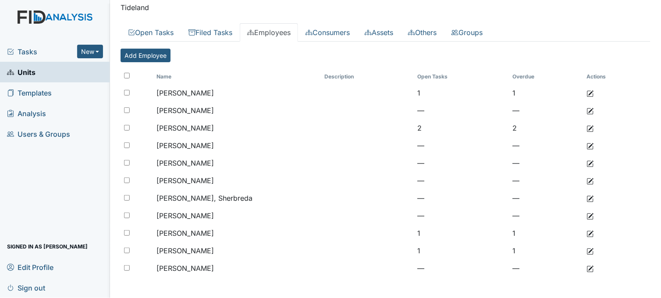
click at [61, 64] on link "Units" at bounding box center [55, 72] width 110 height 21
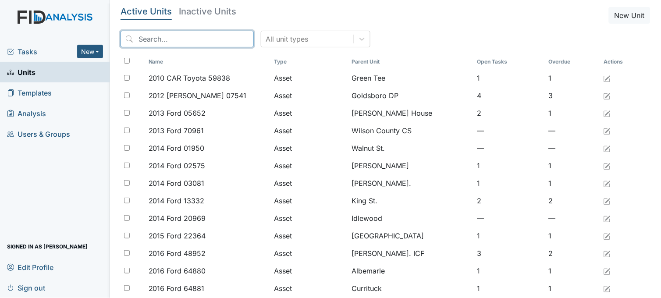
click at [160, 40] on input "search" at bounding box center [187, 39] width 133 height 17
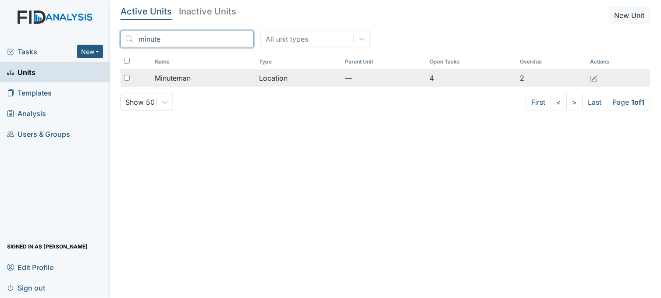
type input "minute"
click at [191, 78] on span "Minuteman" at bounding box center [173, 78] width 36 height 11
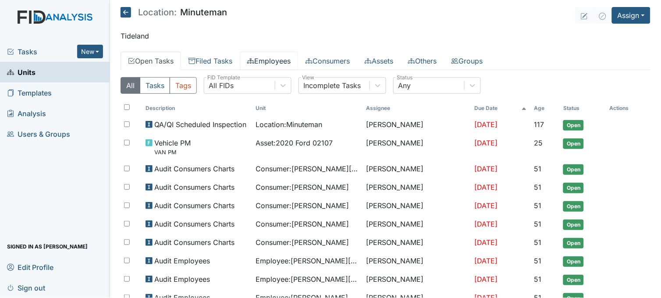
click at [283, 62] on link "Employees" at bounding box center [269, 61] width 58 height 18
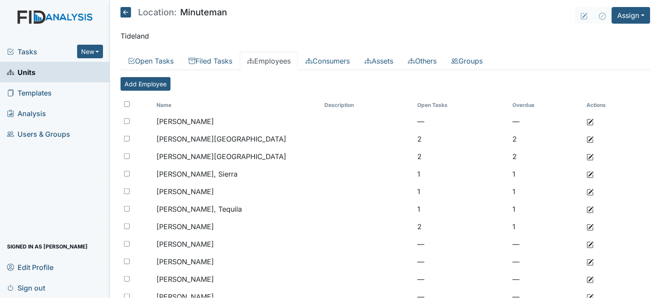
click at [52, 74] on link "Units" at bounding box center [55, 72] width 110 height 21
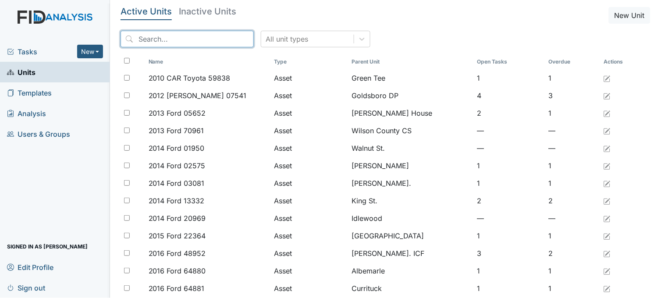
click at [178, 37] on input "search" at bounding box center [187, 39] width 133 height 17
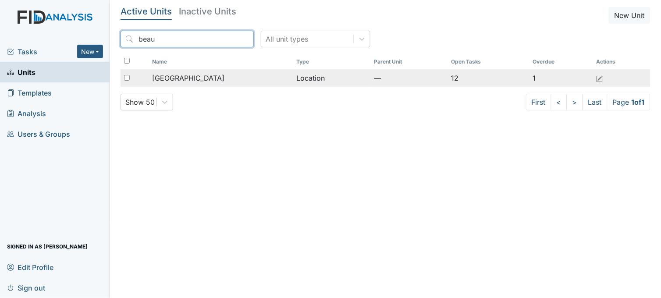
type input "beau"
click at [185, 75] on span "[GEOGRAPHIC_DATA]" at bounding box center [188, 78] width 72 height 11
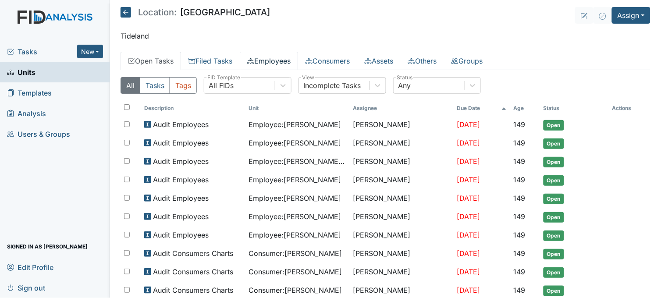
click at [267, 59] on link "Employees" at bounding box center [269, 61] width 58 height 18
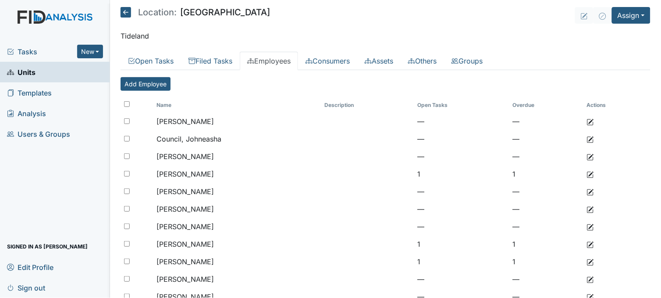
click at [50, 53] on span "Tasks" at bounding box center [42, 51] width 70 height 11
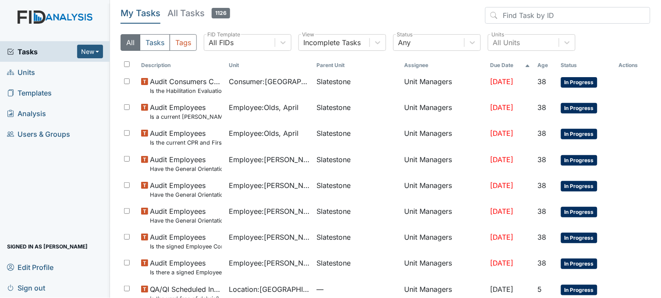
click at [40, 71] on link "Units" at bounding box center [55, 72] width 110 height 21
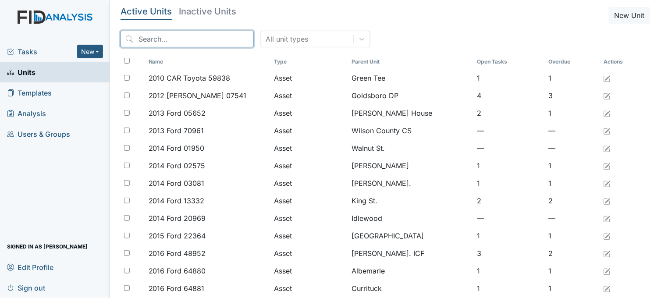
click at [189, 38] on input "search" at bounding box center [187, 39] width 133 height 17
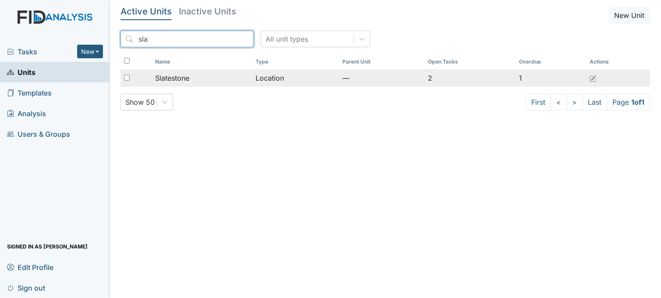
type input "sla"
click at [181, 77] on span "Slatestone" at bounding box center [172, 78] width 34 height 11
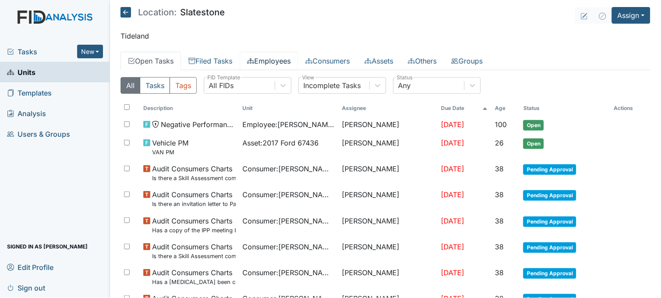
click at [272, 61] on link "Employees" at bounding box center [269, 61] width 58 height 18
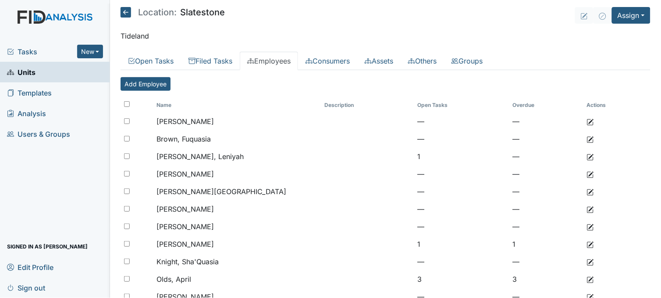
click at [40, 75] on link "Units" at bounding box center [55, 72] width 110 height 21
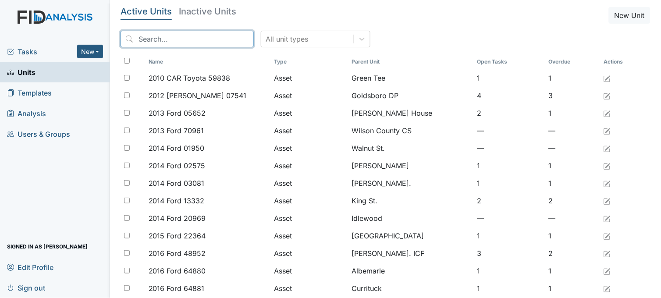
click at [163, 40] on input "search" at bounding box center [187, 39] width 133 height 17
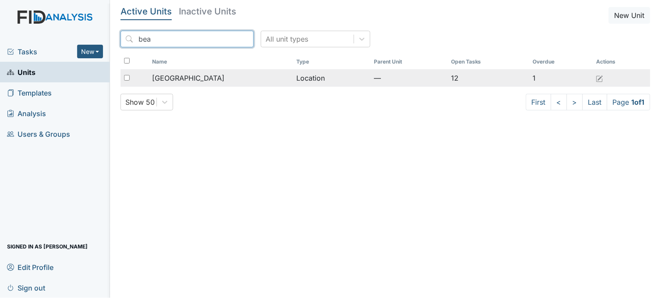
type input "bea"
click at [181, 72] on td "[GEOGRAPHIC_DATA]" at bounding box center [221, 78] width 144 height 18
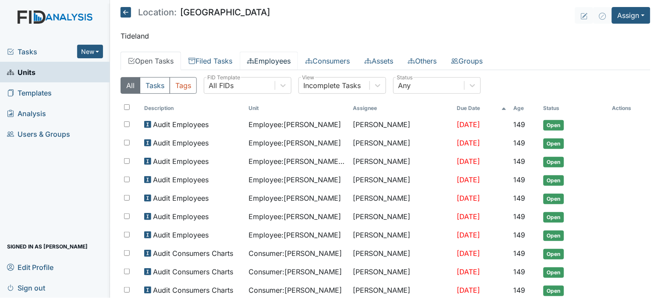
click at [273, 63] on link "Employees" at bounding box center [269, 61] width 58 height 18
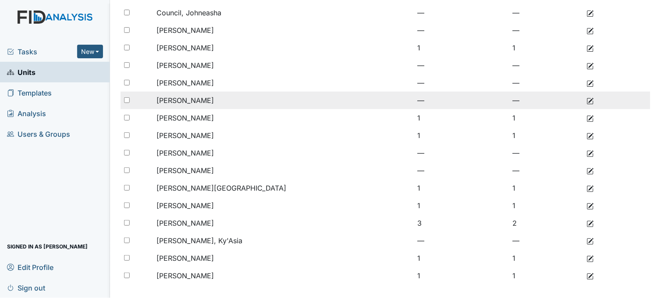
scroll to position [134, 0]
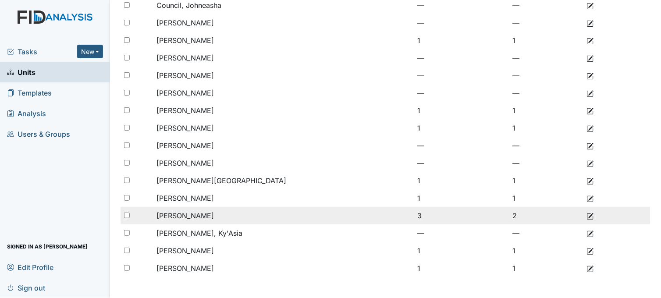
click at [509, 213] on td "2" at bounding box center [546, 216] width 74 height 18
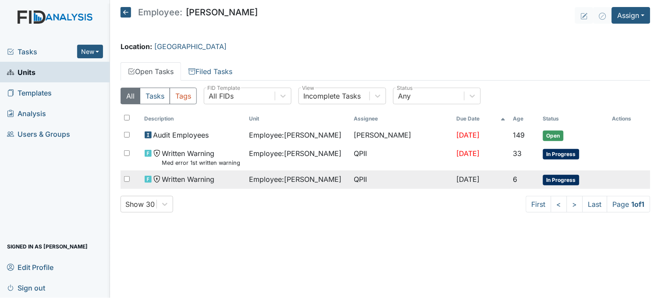
click at [290, 181] on span "Employee : Sessoms, Jolicia" at bounding box center [295, 179] width 92 height 11
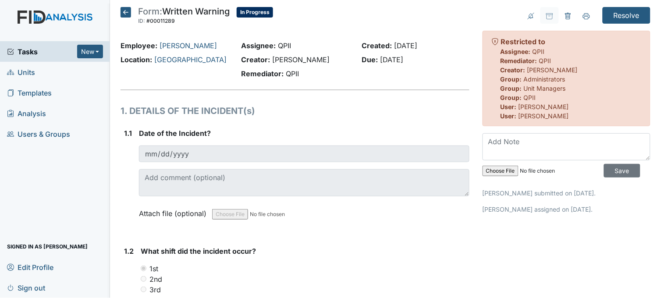
click at [128, 11] on icon at bounding box center [126, 12] width 11 height 11
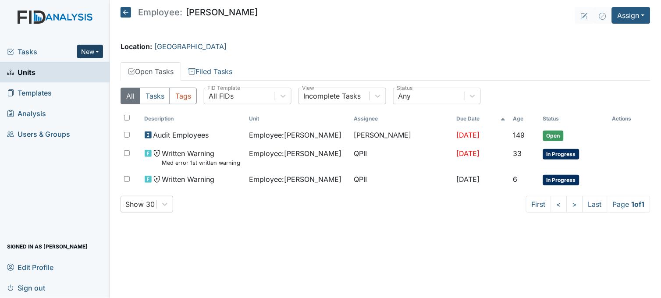
click at [81, 53] on button "New" at bounding box center [90, 52] width 26 height 14
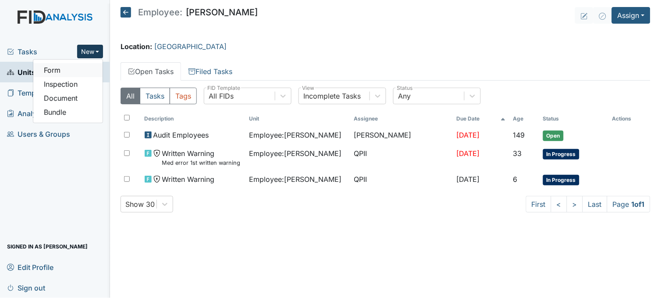
click at [87, 73] on link "Form" at bounding box center [67, 70] width 69 height 14
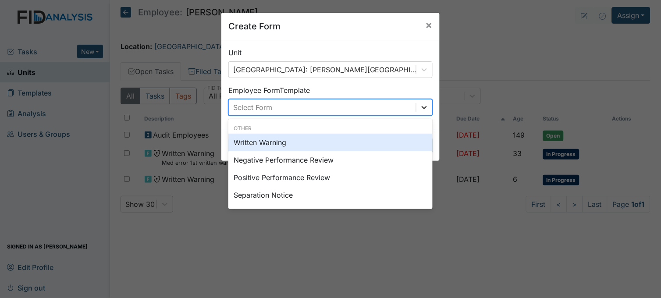
click at [422, 106] on icon at bounding box center [424, 107] width 9 height 9
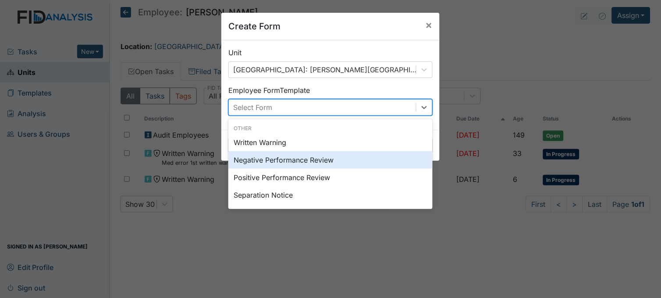
click at [318, 161] on div "Negative Performance Review" at bounding box center [330, 160] width 204 height 18
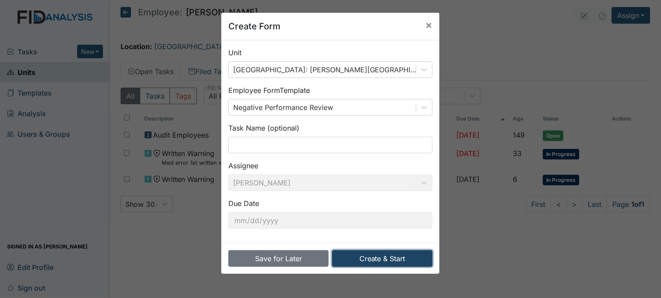
click at [396, 257] on button "Create & Start" at bounding box center [382, 258] width 100 height 17
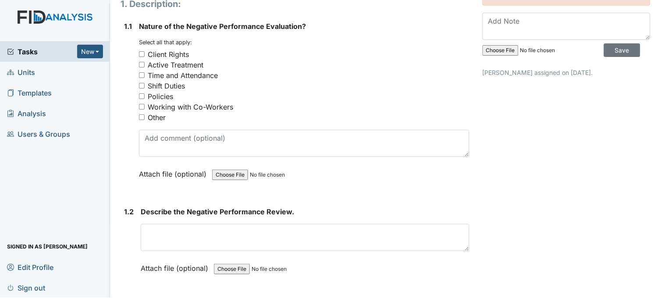
scroll to position [97, 0]
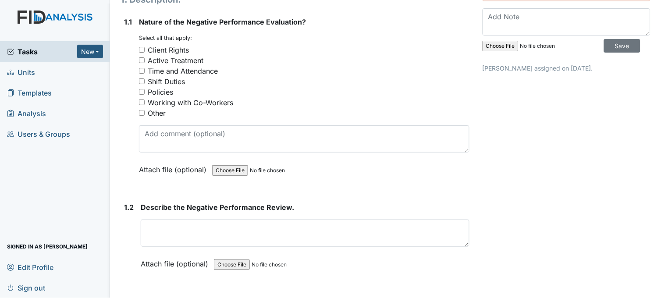
click at [141, 70] on input "Time and Attendance" at bounding box center [142, 71] width 6 height 6
checkbox input "true"
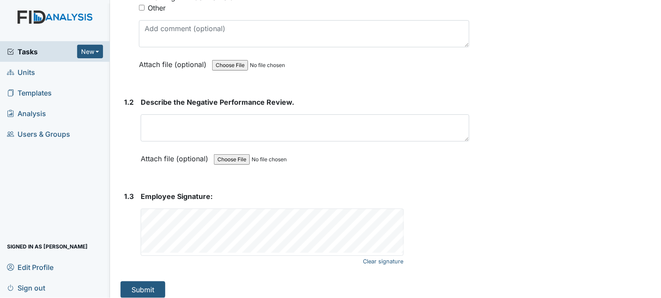
scroll to position [209, 0]
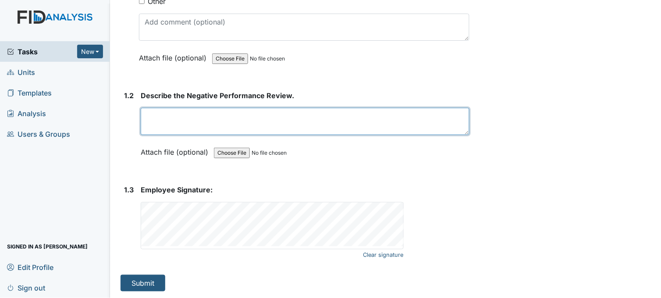
click at [255, 119] on textarea at bounding box center [305, 121] width 329 height 27
type textarea "C"
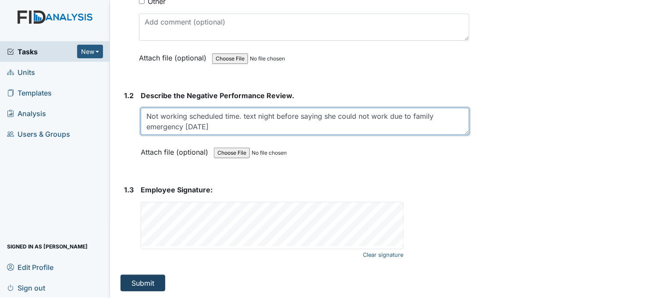
type textarea "Not working scheduled time. text night before saying she could not work due to …"
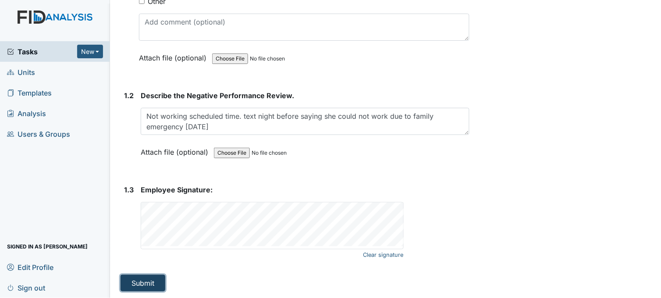
click at [146, 283] on button "Submit" at bounding box center [143, 283] width 45 height 17
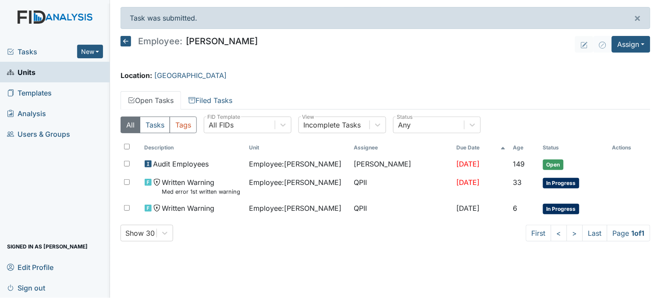
click at [42, 73] on link "Units" at bounding box center [55, 72] width 110 height 21
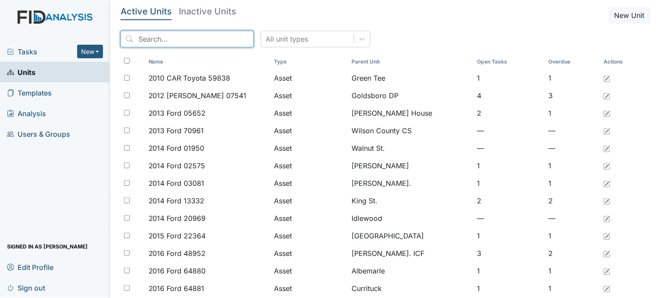
click at [174, 40] on input "search" at bounding box center [187, 39] width 133 height 17
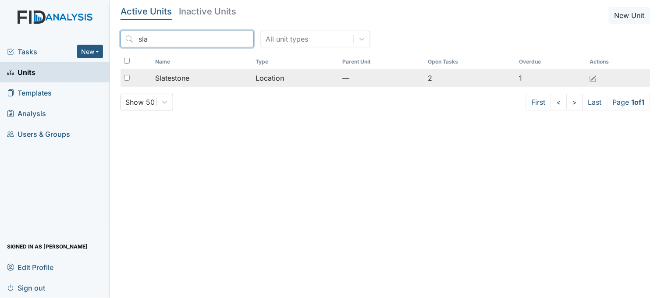
type input "sla"
click at [183, 79] on span "Slatestone" at bounding box center [172, 78] width 34 height 11
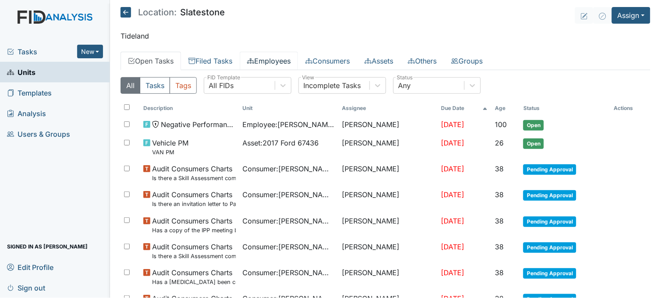
click at [278, 63] on link "Employees" at bounding box center [269, 61] width 58 height 18
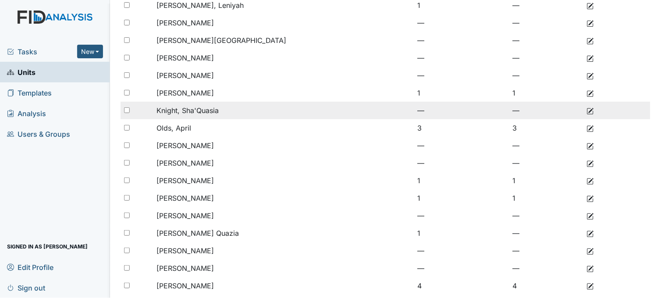
scroll to position [169, 0]
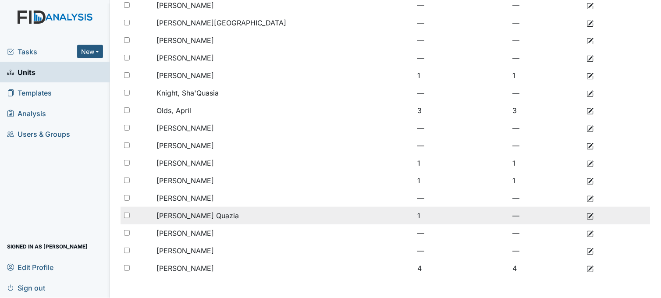
click at [205, 213] on span "[PERSON_NAME] Quazia" at bounding box center [197, 215] width 82 height 9
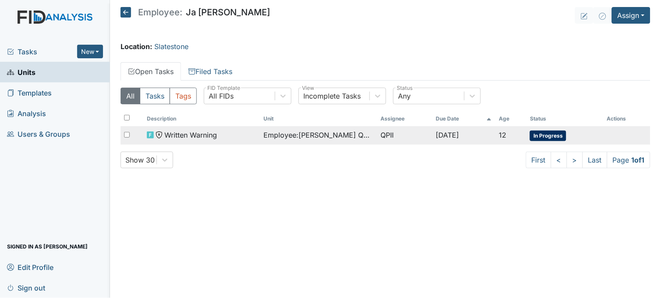
click at [283, 134] on span "Employee : Turner, Ja Quazia" at bounding box center [318, 135] width 110 height 11
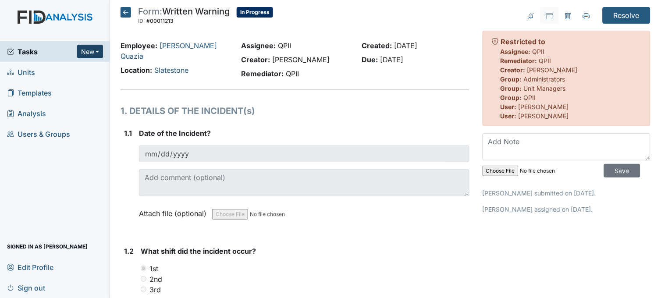
click at [93, 50] on button "New" at bounding box center [90, 52] width 26 height 14
click at [96, 71] on link "Form" at bounding box center [67, 70] width 69 height 14
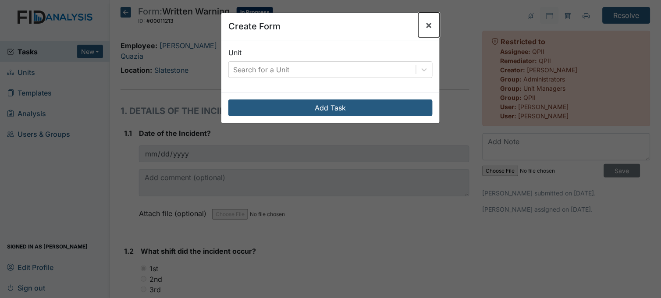
click at [426, 25] on span "×" at bounding box center [429, 24] width 7 height 13
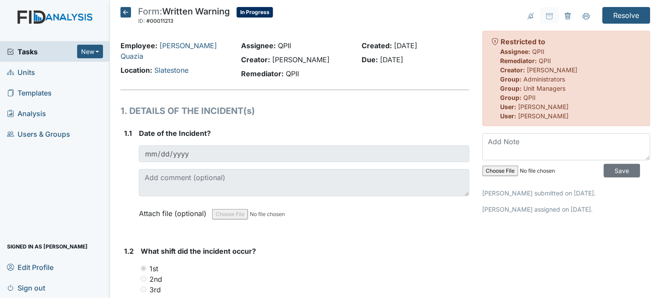
click at [123, 11] on icon at bounding box center [126, 12] width 11 height 11
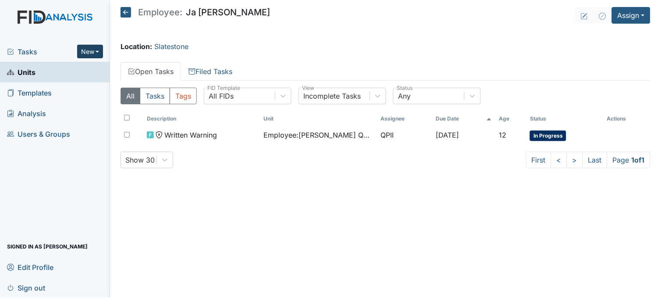
click at [89, 51] on button "New" at bounding box center [90, 52] width 26 height 14
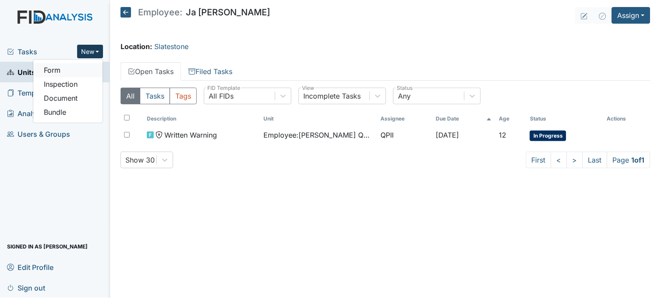
click at [79, 69] on link "Form" at bounding box center [67, 70] width 69 height 14
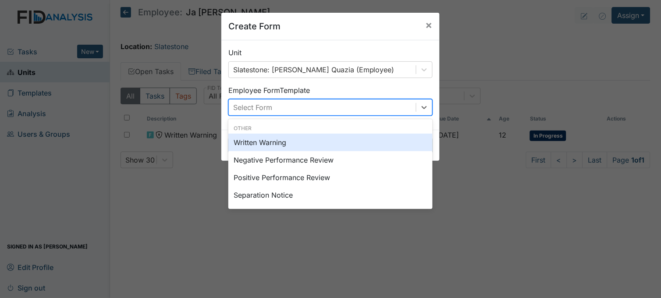
click at [327, 108] on div "Select Form" at bounding box center [322, 107] width 187 height 16
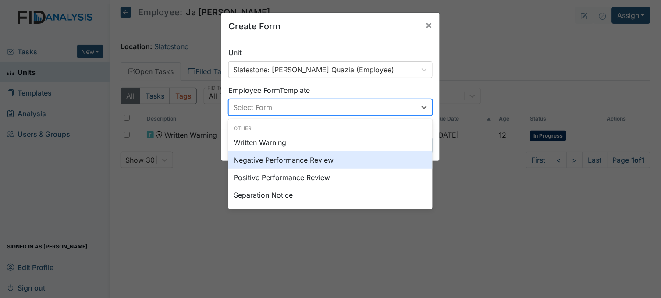
click at [312, 156] on div "Negative Performance Review" at bounding box center [330, 160] width 204 height 18
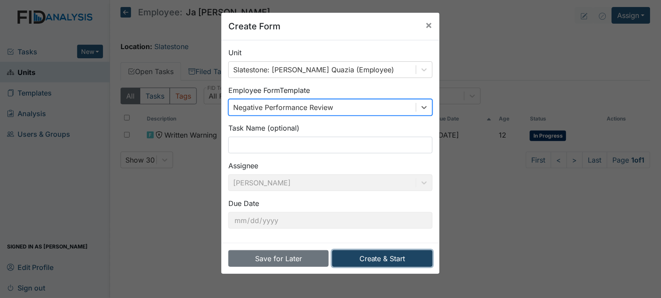
click at [382, 259] on button "Create & Start" at bounding box center [382, 258] width 100 height 17
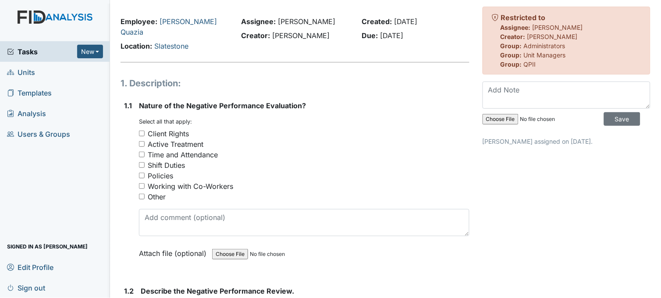
scroll to position [97, 0]
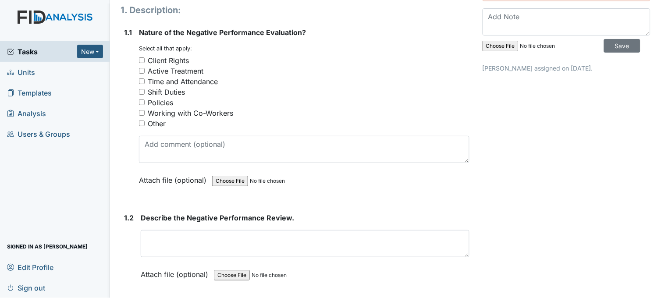
click at [141, 78] on input "Time and Attendance" at bounding box center [142, 81] width 6 height 6
checkbox input "true"
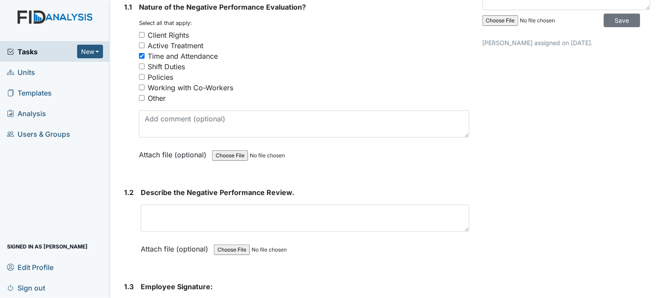
scroll to position [195, 0]
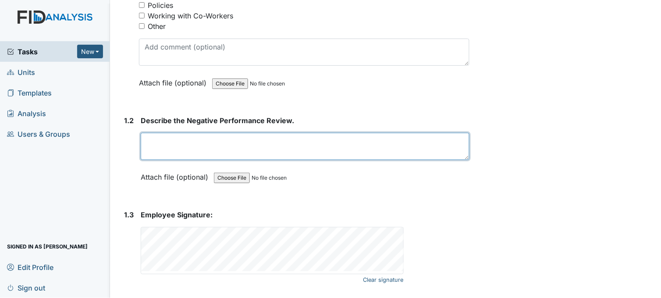
click at [234, 139] on textarea at bounding box center [305, 146] width 329 height 27
drag, startPoint x: 168, startPoint y: 131, endPoint x: 158, endPoint y: 129, distance: 9.8
click at [158, 133] on textarea "calling out day agreed to work. had car trouble and couldn't make it" at bounding box center [305, 146] width 329 height 27
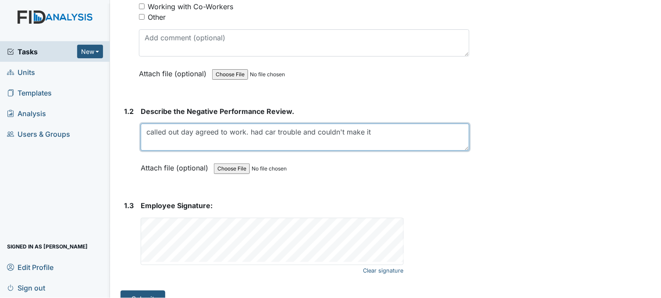
scroll to position [209, 0]
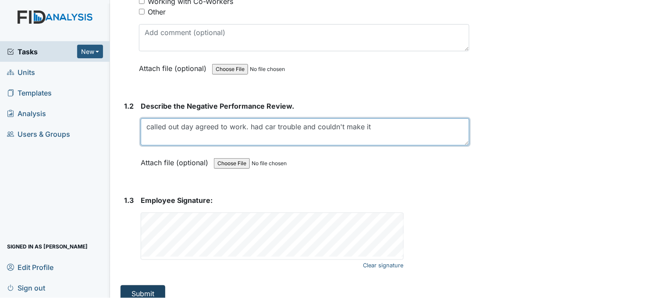
type textarea "called out day agreed to work. had car trouble and couldn't make it"
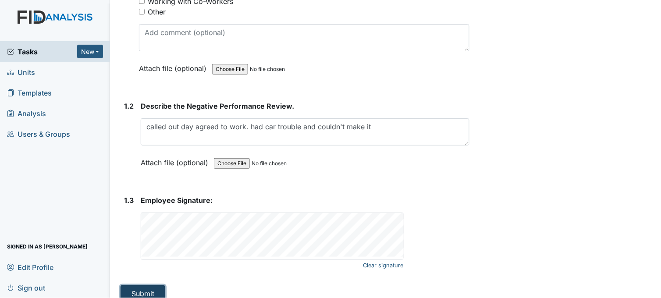
click at [150, 285] on button "Submit" at bounding box center [143, 293] width 45 height 17
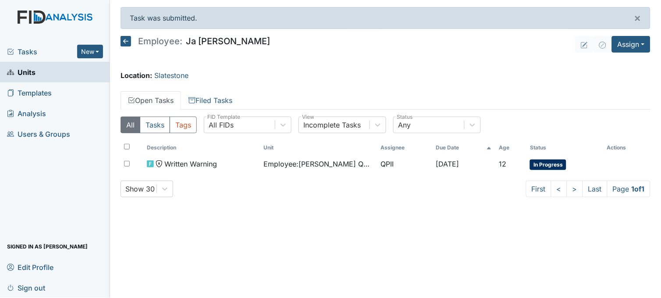
click at [25, 47] on span "Tasks" at bounding box center [42, 51] width 70 height 11
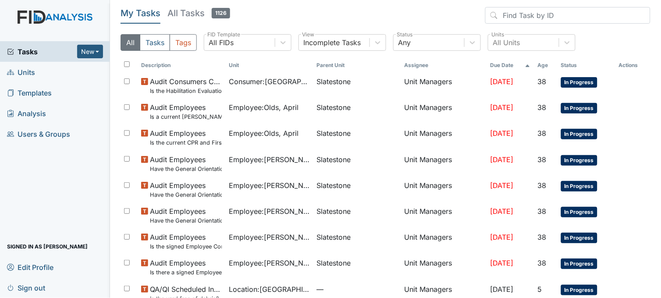
click at [34, 74] on span "Units" at bounding box center [21, 72] width 28 height 14
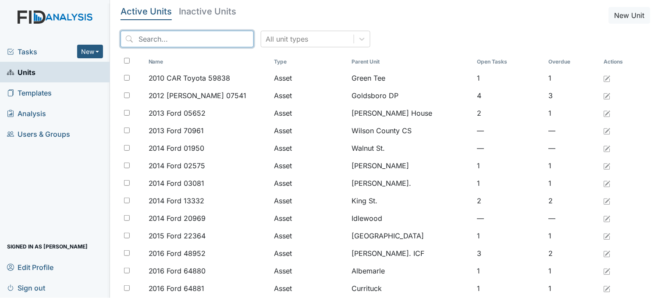
click at [149, 39] on input "search" at bounding box center [187, 39] width 133 height 17
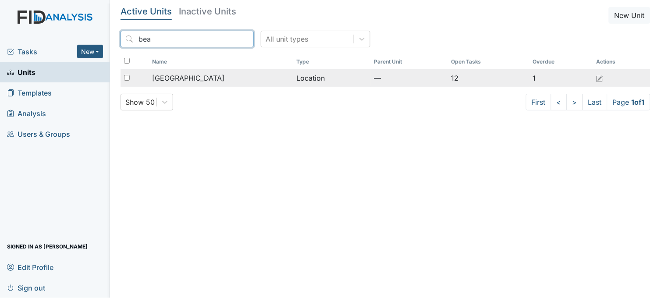
type input "bea"
click at [193, 73] on span "[GEOGRAPHIC_DATA]" at bounding box center [188, 78] width 72 height 11
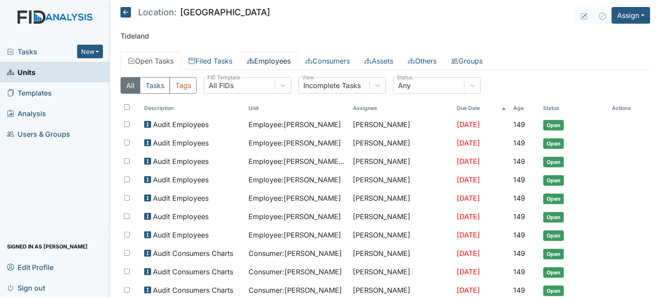
click at [277, 60] on link "Employees" at bounding box center [269, 61] width 58 height 18
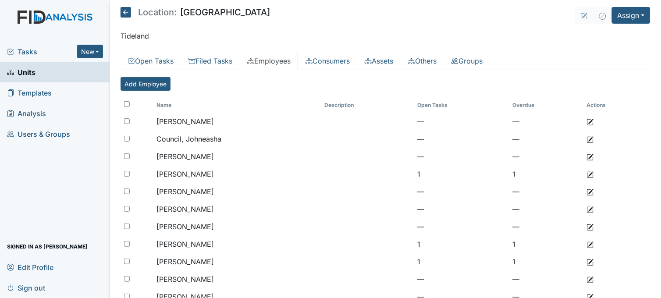
click at [43, 69] on link "Units" at bounding box center [55, 72] width 110 height 21
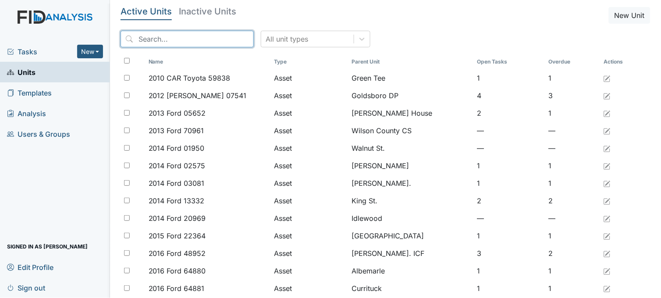
click at [183, 40] on input "search" at bounding box center [187, 39] width 133 height 17
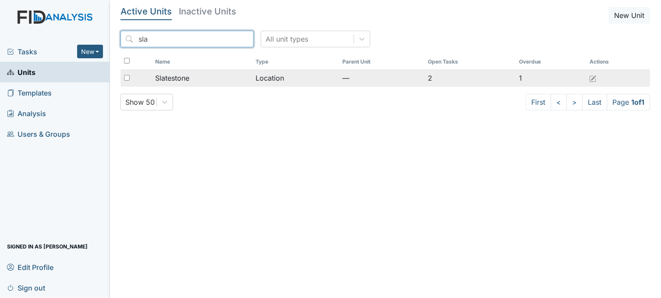
type input "sla"
click at [194, 75] on div "Slatestone" at bounding box center [202, 78] width 94 height 11
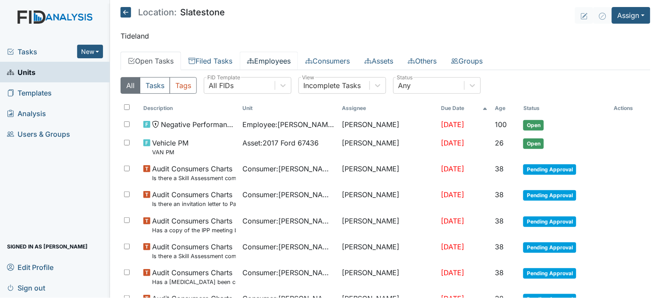
click at [280, 60] on link "Employees" at bounding box center [269, 61] width 58 height 18
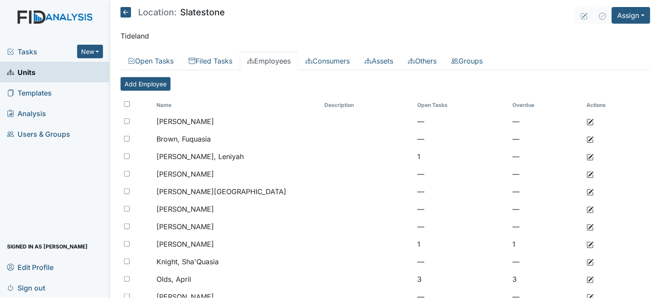
click at [53, 75] on link "Units" at bounding box center [55, 72] width 110 height 21
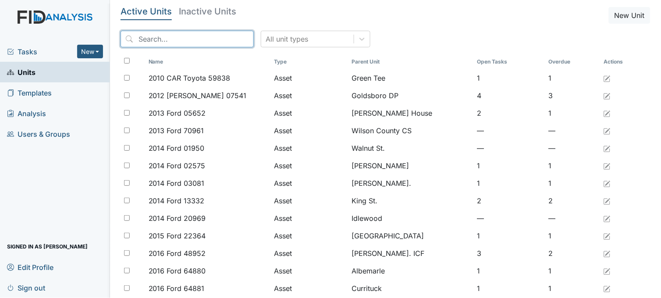
click at [174, 41] on input "search" at bounding box center [187, 39] width 133 height 17
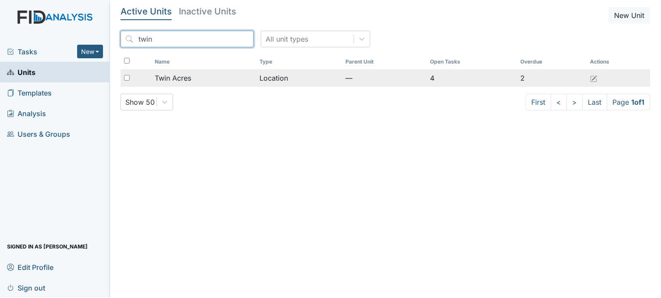
type input "twin"
click at [213, 85] on td "Twin Acres" at bounding box center [203, 78] width 105 height 18
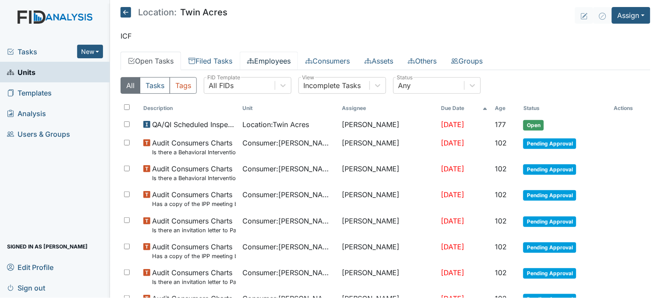
click at [273, 55] on link "Employees" at bounding box center [269, 61] width 58 height 18
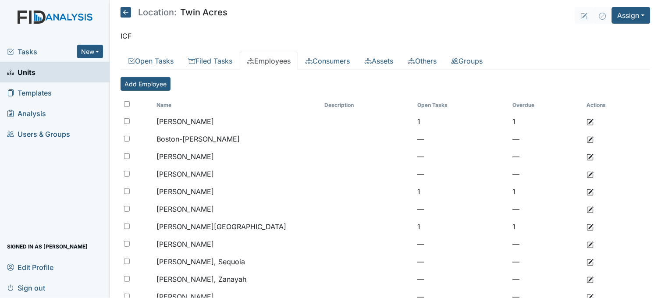
click at [25, 69] on span "Units" at bounding box center [21, 72] width 28 height 14
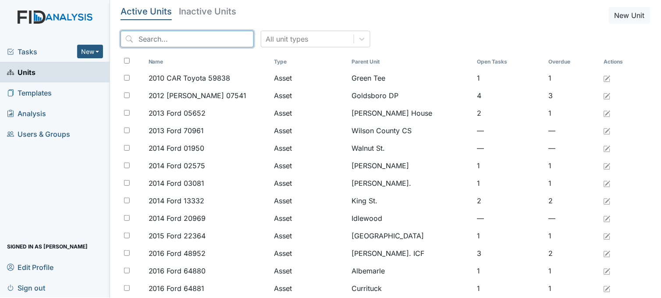
click at [198, 40] on input "search" at bounding box center [187, 39] width 133 height 17
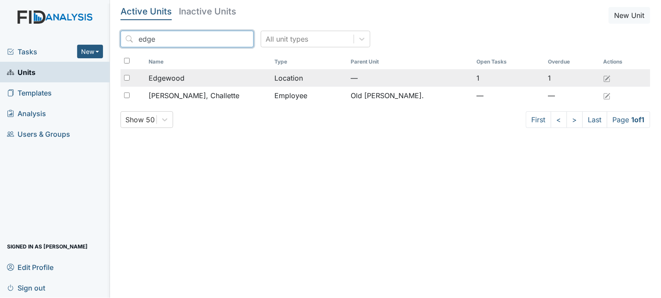
type input "edge"
click at [181, 82] on span "Edgewood" at bounding box center [167, 78] width 36 height 11
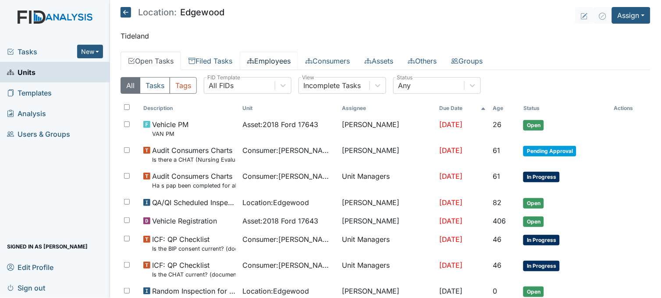
click at [266, 63] on link "Employees" at bounding box center [269, 61] width 58 height 18
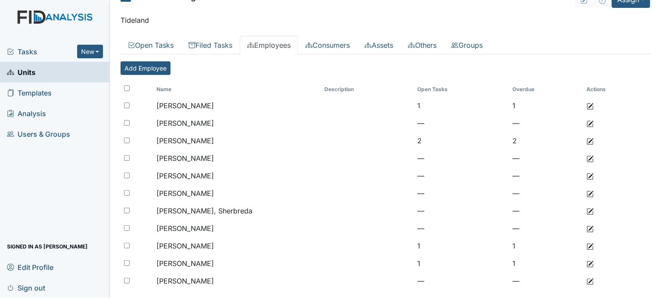
scroll to position [29, 0]
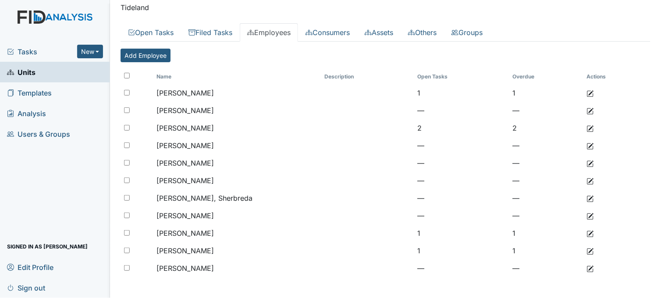
click at [60, 72] on link "Units" at bounding box center [55, 72] width 110 height 21
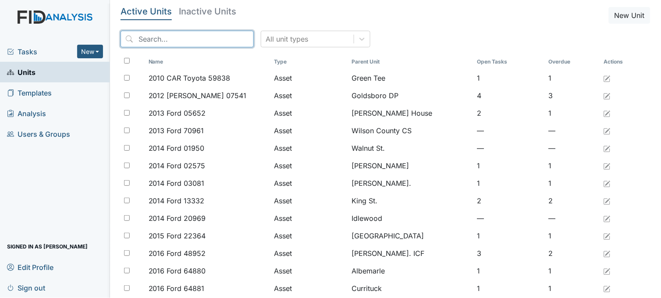
click at [192, 39] on input "search" at bounding box center [187, 39] width 133 height 17
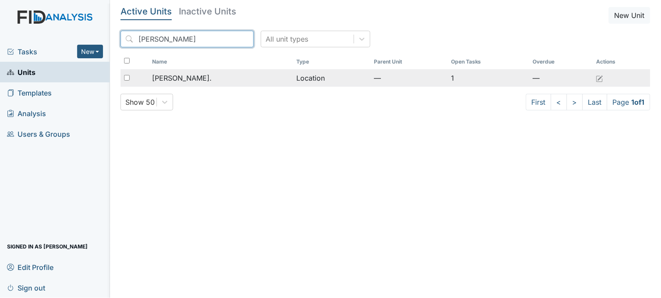
type input "dix"
click at [187, 76] on span "[PERSON_NAME]." at bounding box center [182, 78] width 60 height 11
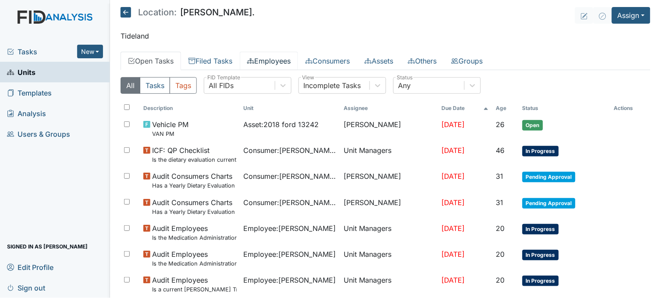
click at [276, 55] on link "Employees" at bounding box center [269, 61] width 58 height 18
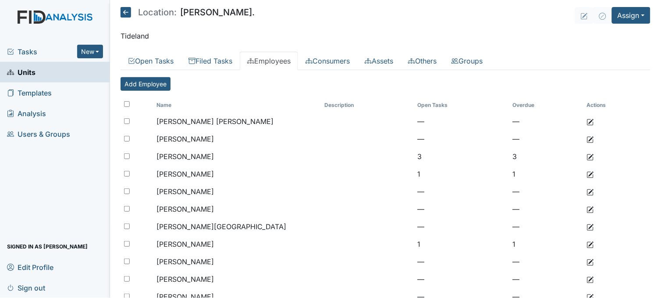
click at [50, 66] on link "Units" at bounding box center [55, 72] width 110 height 21
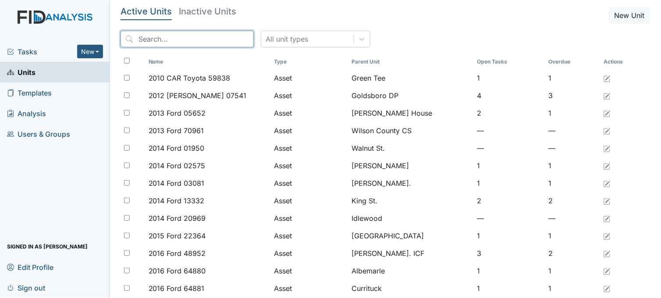
click at [187, 37] on input "search" at bounding box center [187, 39] width 133 height 17
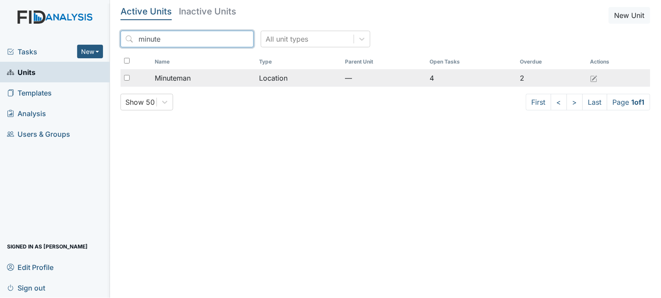
type input "minute"
click at [211, 79] on div "Minuteman" at bounding box center [203, 78] width 97 height 11
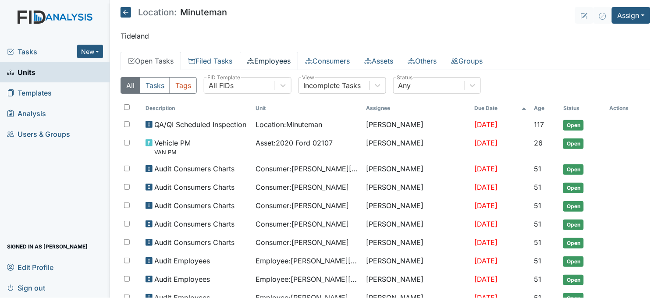
click at [270, 57] on link "Employees" at bounding box center [269, 61] width 58 height 18
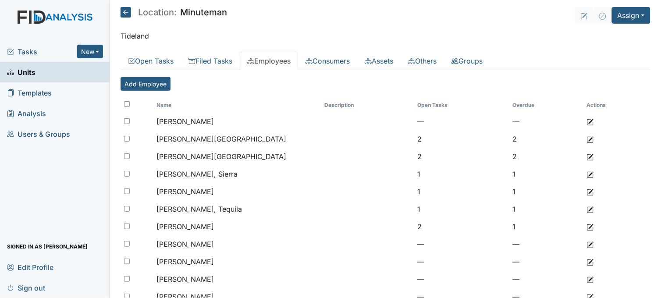
click at [40, 66] on link "Units" at bounding box center [55, 72] width 110 height 21
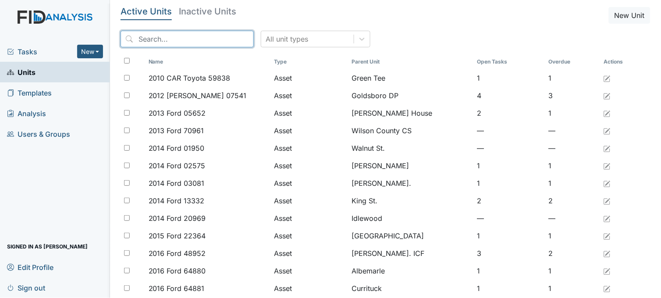
click at [183, 36] on input "search" at bounding box center [187, 39] width 133 height 17
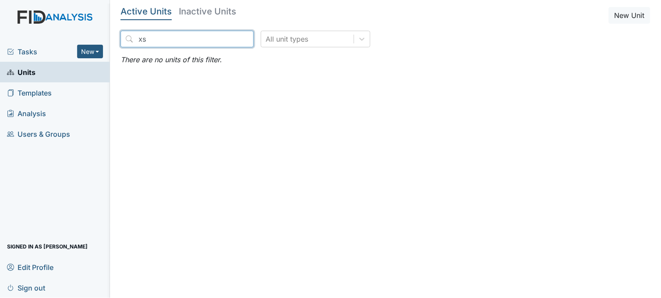
type input "x"
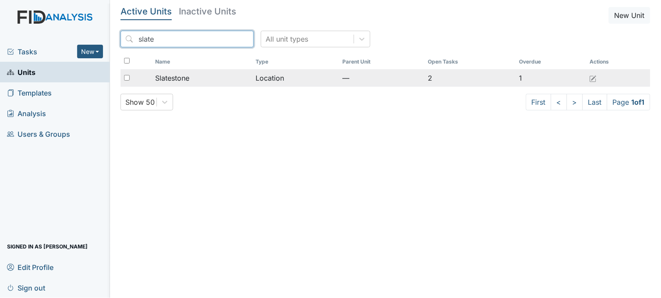
type input "slate"
click at [186, 78] on span "Slatestone" at bounding box center [172, 78] width 34 height 11
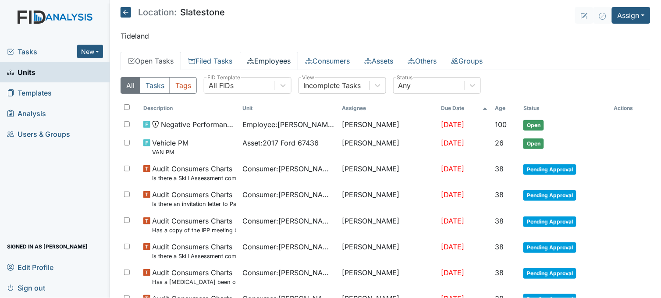
click at [266, 60] on link "Employees" at bounding box center [269, 61] width 58 height 18
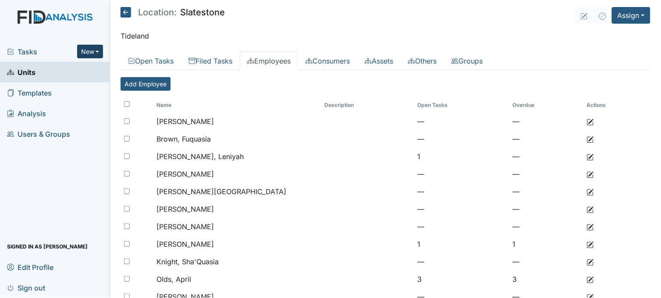
click at [86, 47] on button "New" at bounding box center [90, 52] width 26 height 14
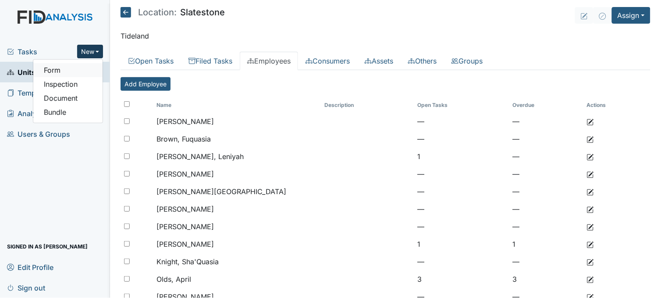
click at [76, 67] on link "Form" at bounding box center [67, 70] width 69 height 14
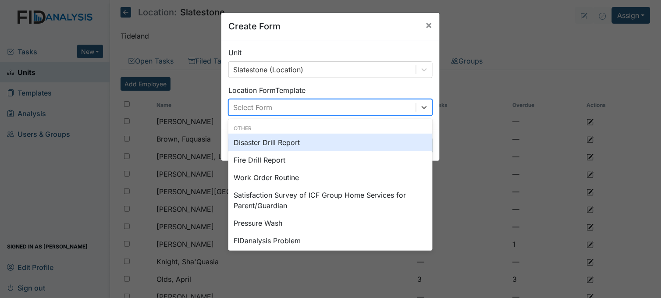
click at [359, 108] on div "Select Form" at bounding box center [322, 107] width 187 height 16
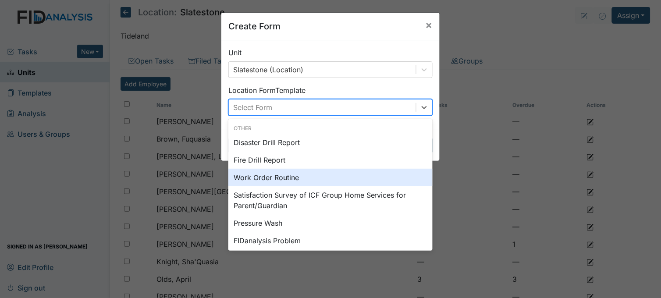
click at [298, 177] on div "Work Order Routine" at bounding box center [330, 178] width 204 height 18
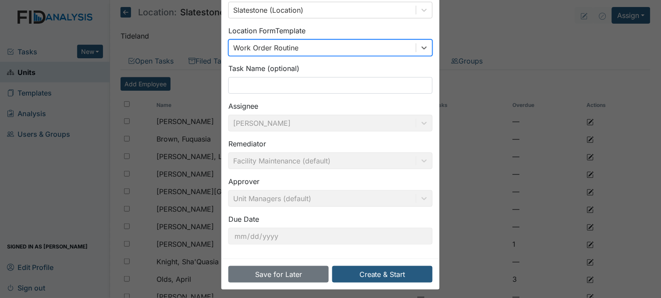
scroll to position [64, 0]
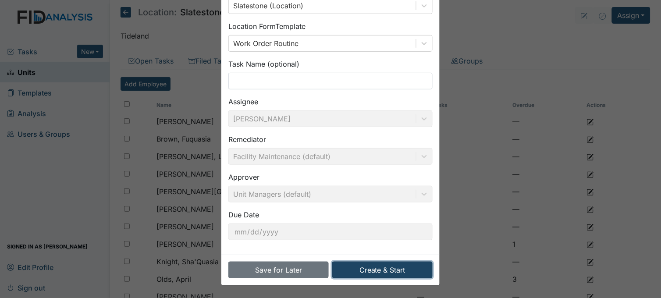
click at [386, 269] on button "Create & Start" at bounding box center [382, 270] width 100 height 17
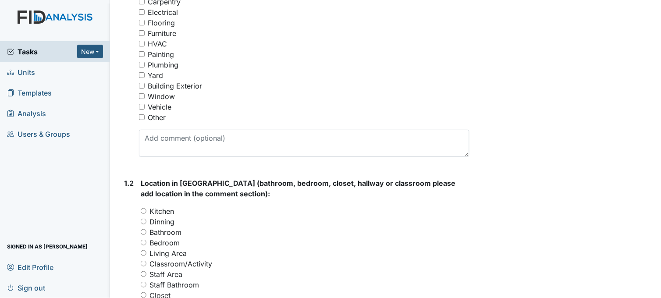
scroll to position [146, 0]
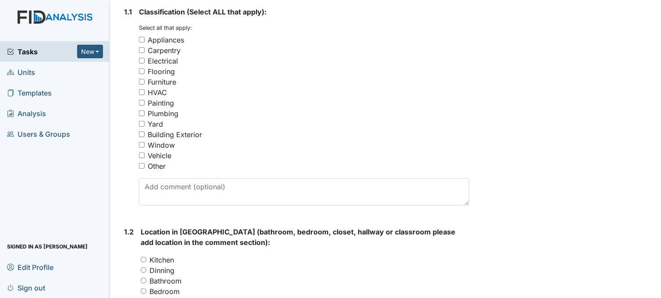
click at [141, 165] on input "Other" at bounding box center [142, 166] width 6 height 6
checkbox input "true"
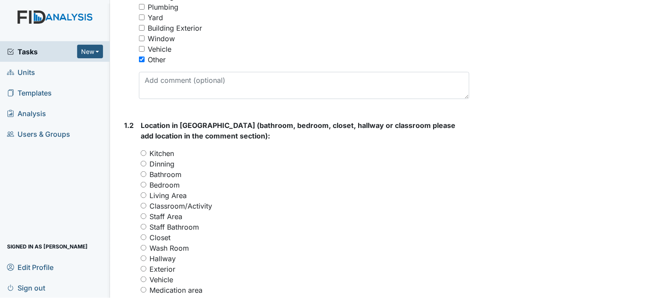
scroll to position [292, 0]
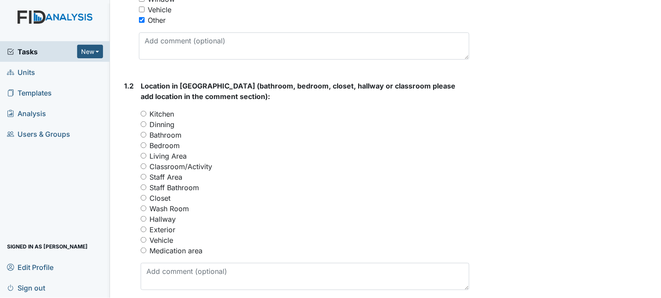
click at [144, 217] on input "Hallway" at bounding box center [144, 219] width 6 height 6
radio input "true"
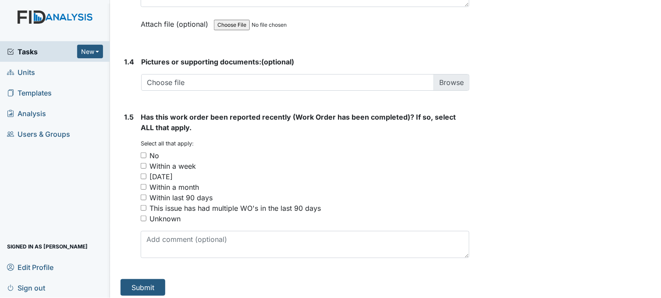
scroll to position [645, 0]
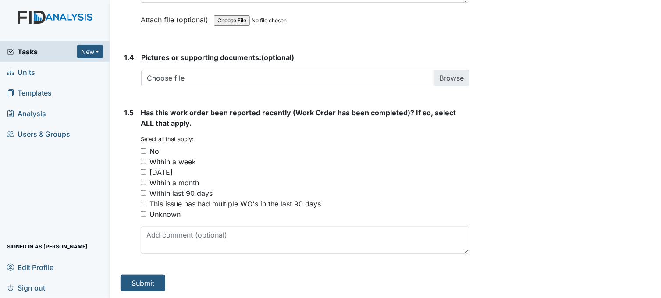
click at [142, 151] on input "No" at bounding box center [144, 151] width 6 height 6
checkbox input "true"
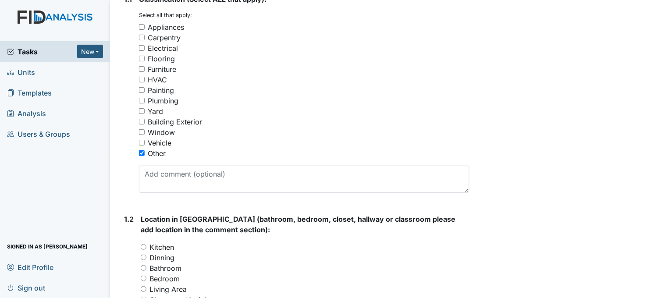
scroll to position [195, 0]
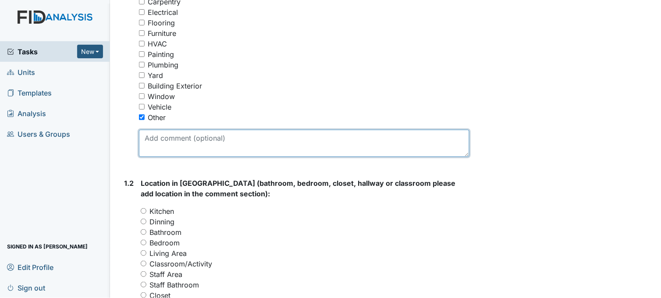
click at [235, 143] on textarea at bounding box center [304, 143] width 330 height 27
click at [244, 139] on textarea "doorknob at the Back door" at bounding box center [304, 143] width 330 height 27
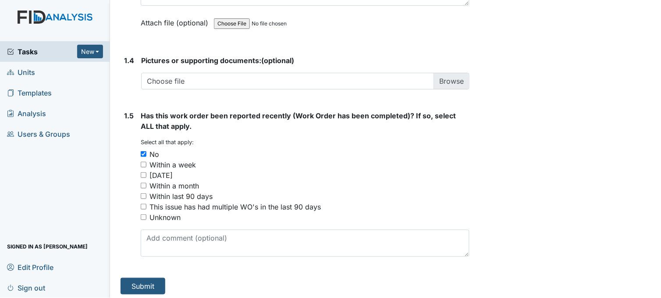
scroll to position [645, 0]
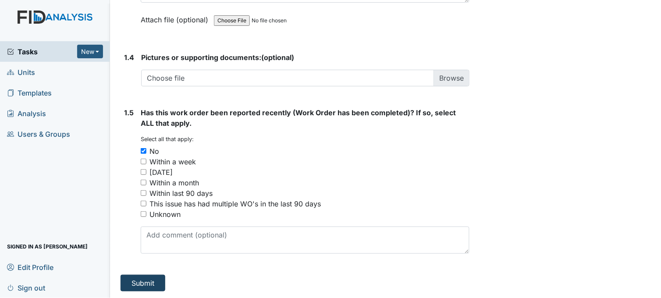
type textarea "doorknob at the Back door"
click at [154, 284] on button "Submit" at bounding box center [143, 283] width 45 height 17
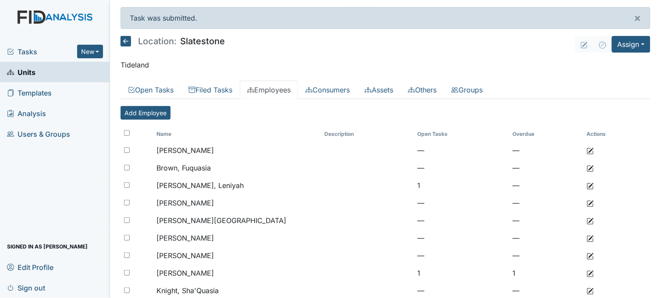
click at [49, 67] on link "Units" at bounding box center [55, 72] width 110 height 21
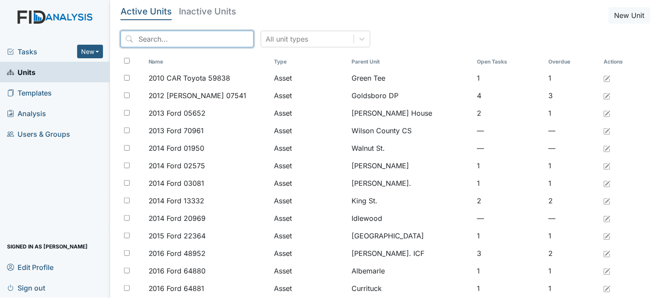
click at [194, 38] on input "search" at bounding box center [187, 39] width 133 height 17
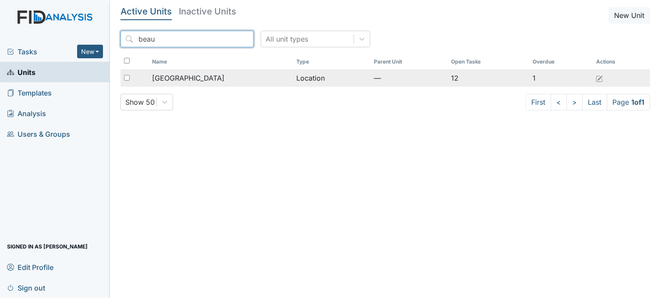
type input "beau"
click at [224, 79] on div "[GEOGRAPHIC_DATA]" at bounding box center [220, 78] width 137 height 11
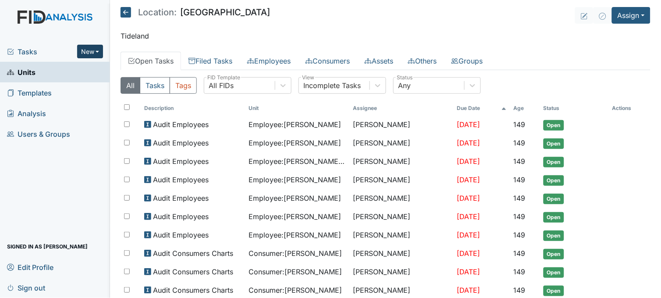
click at [92, 49] on button "New" at bounding box center [90, 52] width 26 height 14
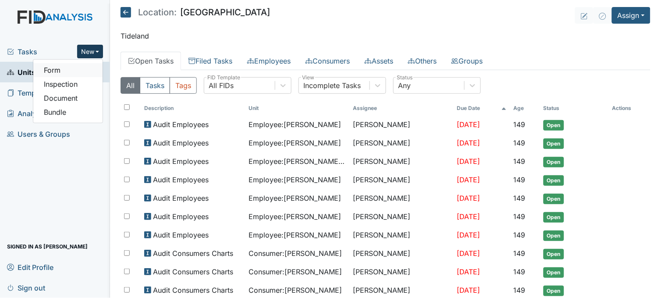
click at [87, 71] on link "Form" at bounding box center [67, 70] width 69 height 14
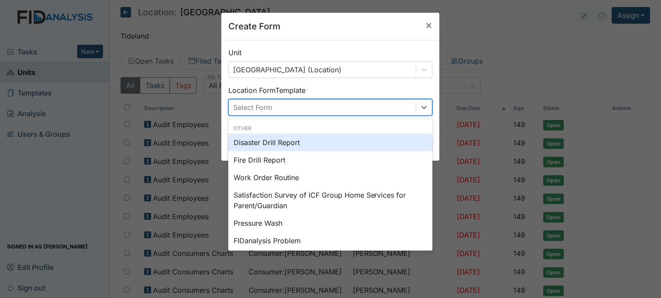
click at [342, 99] on div "Select Form" at bounding box center [322, 107] width 187 height 16
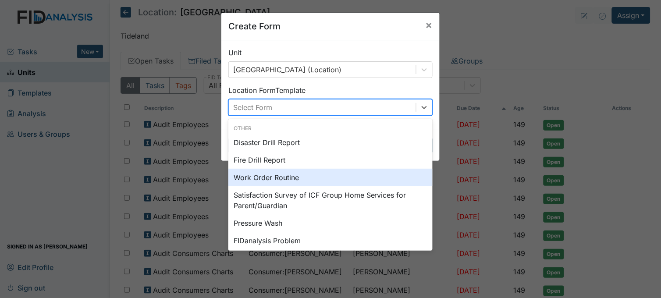
click at [282, 174] on div "Work Order Routine" at bounding box center [330, 178] width 204 height 18
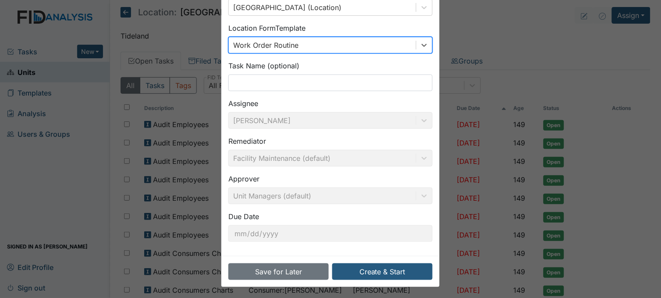
scroll to position [64, 0]
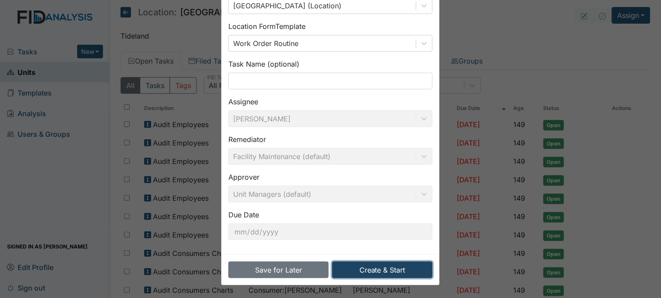
click at [396, 265] on button "Create & Start" at bounding box center [382, 270] width 100 height 17
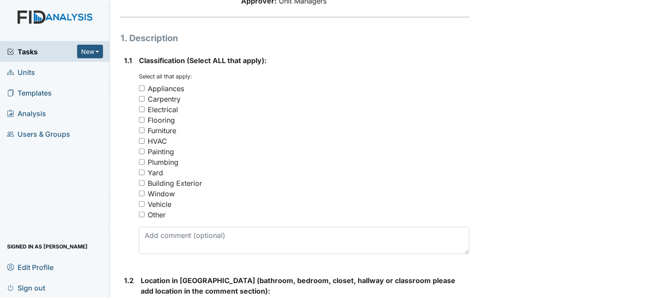
scroll to position [146, 0]
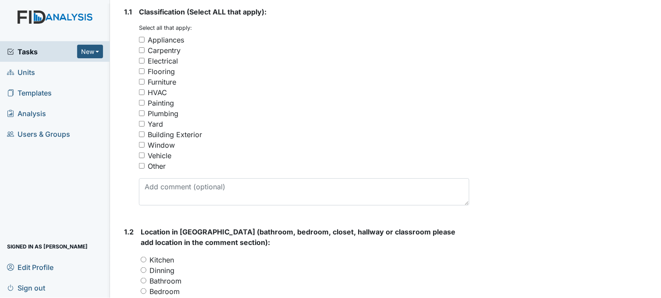
drag, startPoint x: 142, startPoint y: 165, endPoint x: 167, endPoint y: 168, distance: 25.6
click at [142, 165] on input "Other" at bounding box center [142, 166] width 6 height 6
checkbox input "true"
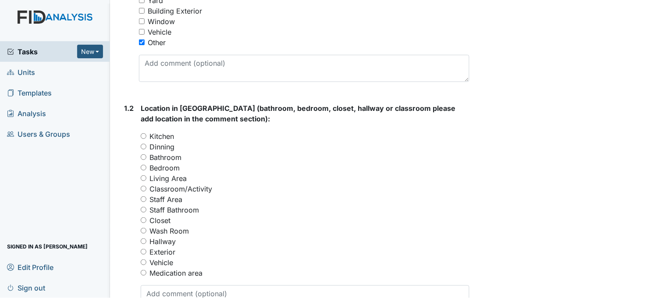
scroll to position [292, 0]
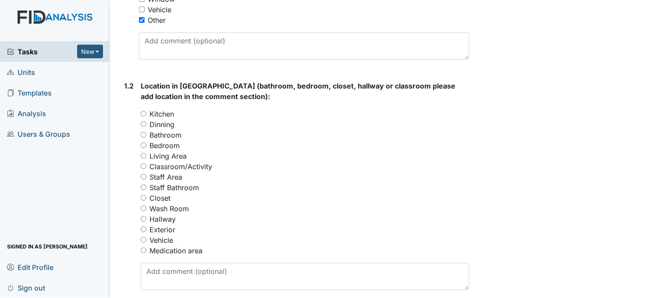
click at [143, 249] on input "Medication area" at bounding box center [144, 251] width 6 height 6
radio input "true"
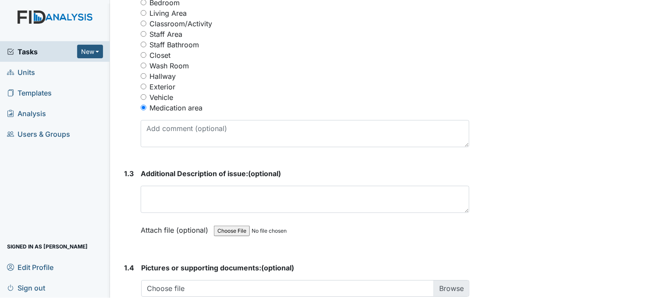
scroll to position [438, 0]
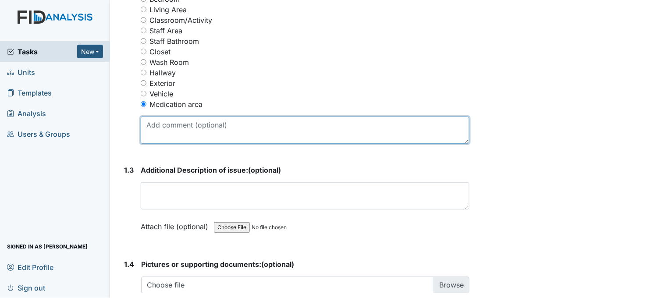
click at [211, 130] on textarea at bounding box center [305, 130] width 329 height 27
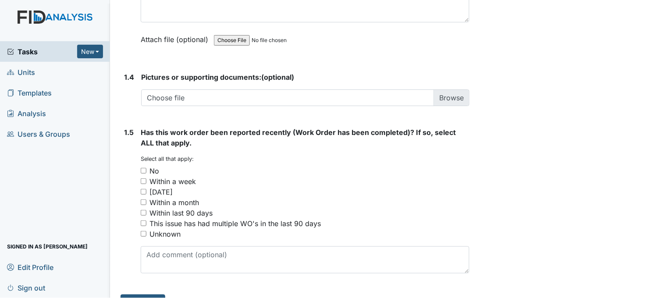
scroll to position [645, 0]
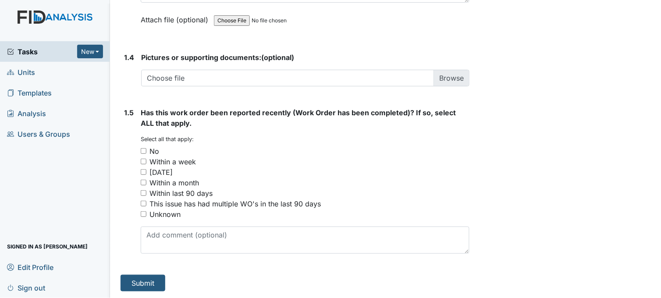
type textarea "cabinets in med room need repairing"
click at [143, 150] on input "No" at bounding box center [144, 151] width 6 height 6
checkbox input "true"
click at [152, 281] on button "Submit" at bounding box center [143, 283] width 45 height 17
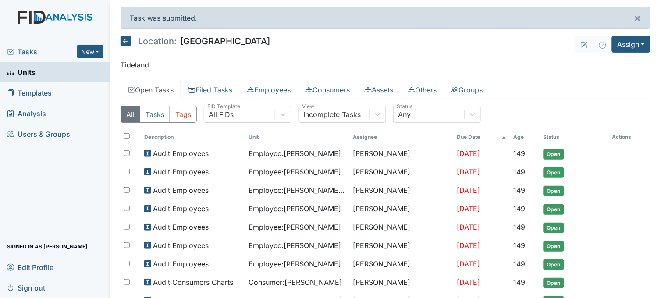
click at [38, 50] on span "Tasks" at bounding box center [42, 51] width 70 height 11
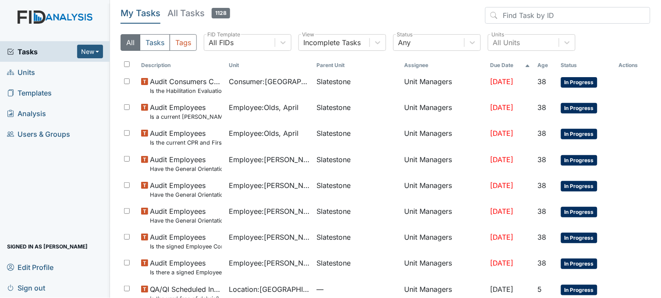
click at [13, 51] on icon at bounding box center [11, 52] width 6 height 6
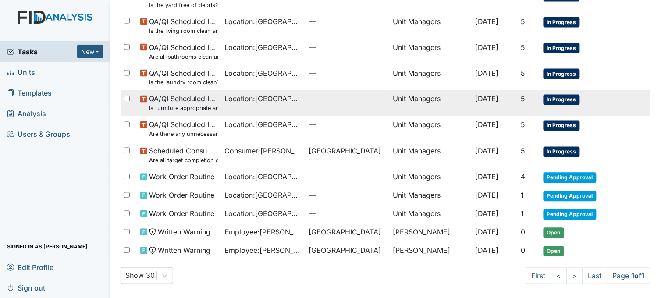
scroll to position [295, 0]
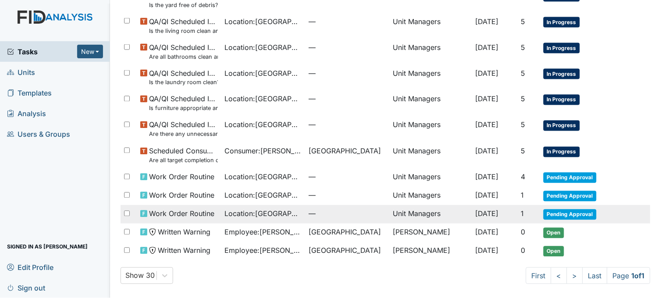
click at [270, 209] on span "Location : Beaufort Heights" at bounding box center [263, 214] width 77 height 11
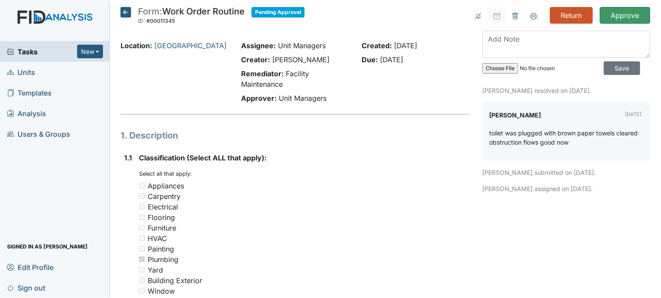
click at [124, 11] on icon at bounding box center [126, 12] width 11 height 11
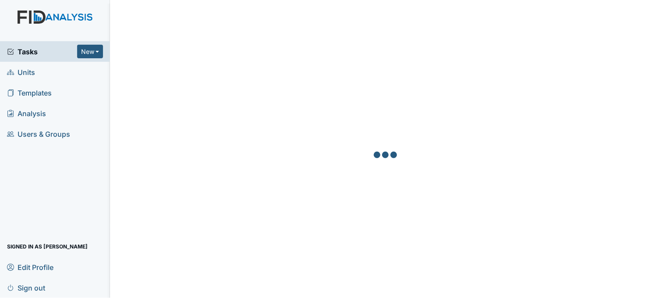
click at [24, 46] on span "Tasks" at bounding box center [42, 51] width 70 height 11
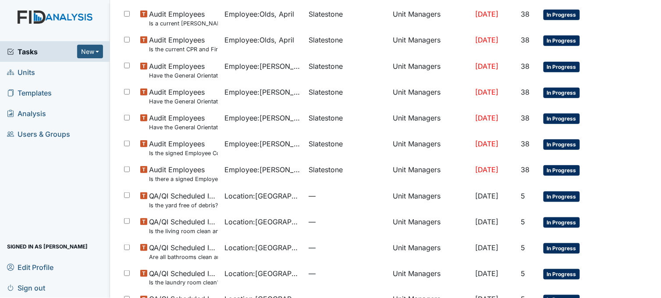
scroll to position [295, 0]
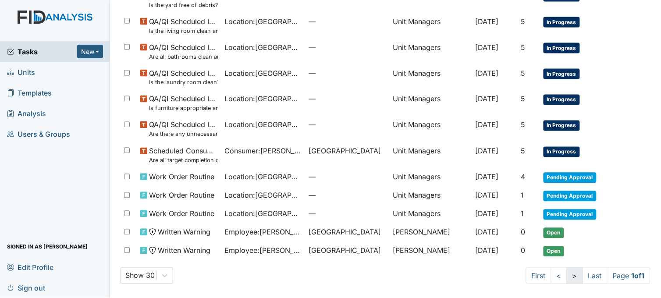
click at [567, 274] on link ">" at bounding box center [575, 275] width 16 height 17
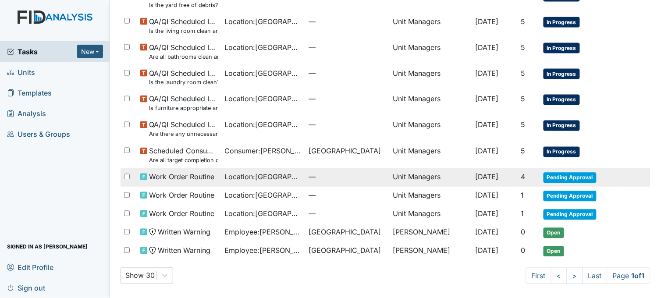
click at [265, 174] on span "Location : [GEOGRAPHIC_DATA]" at bounding box center [263, 177] width 77 height 11
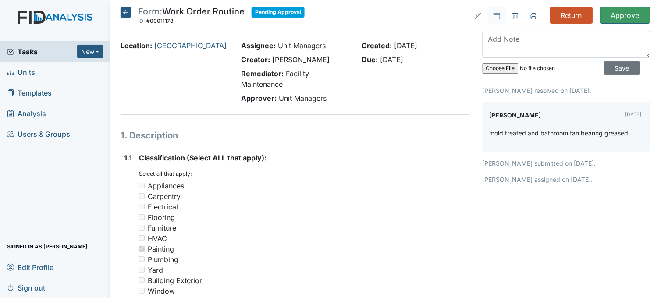
click at [128, 12] on icon at bounding box center [126, 12] width 11 height 11
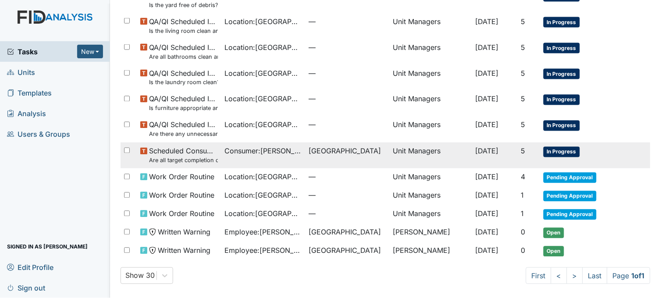
scroll to position [295, 0]
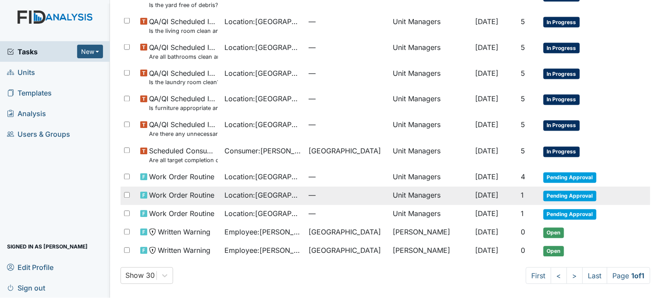
click at [290, 194] on span "Location : Beaufort Heights" at bounding box center [263, 195] width 77 height 11
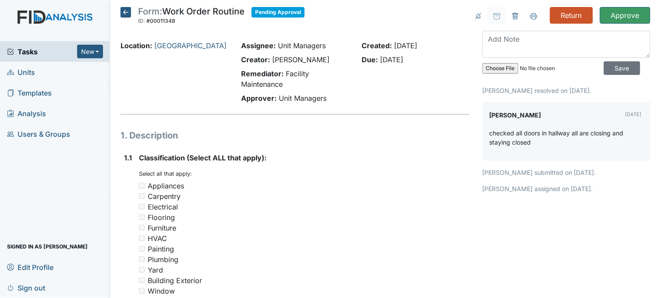
click at [128, 9] on icon at bounding box center [126, 12] width 11 height 11
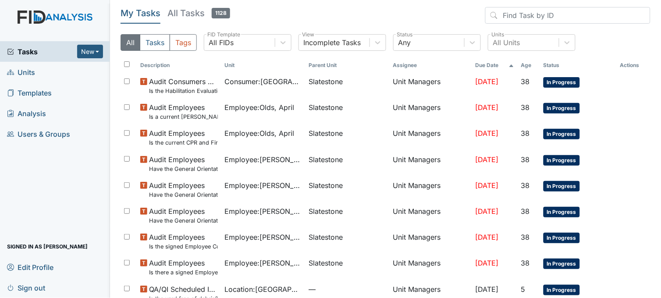
click at [23, 47] on span "Tasks" at bounding box center [42, 51] width 70 height 11
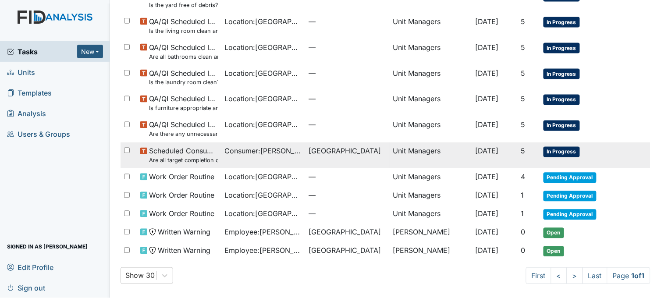
scroll to position [295, 0]
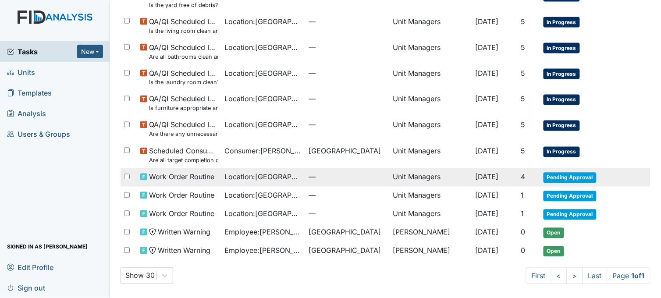
click at [269, 180] on span "Location : Beaufort Heights" at bounding box center [263, 177] width 77 height 11
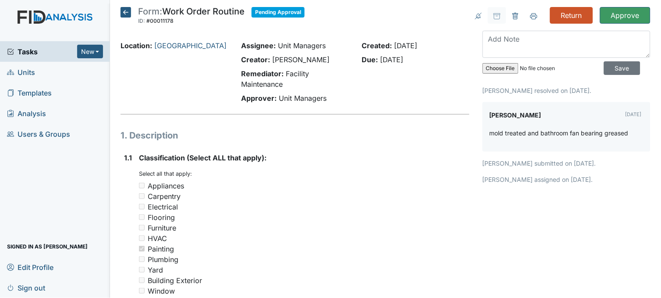
click at [124, 12] on icon at bounding box center [126, 12] width 11 height 11
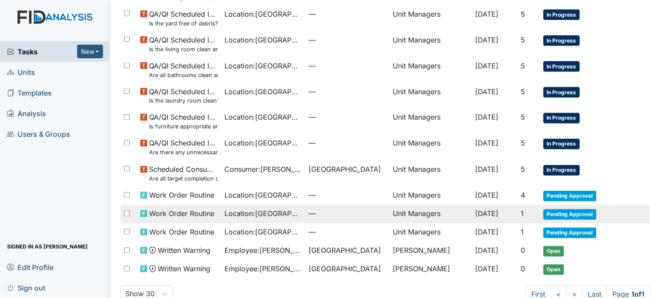
scroll to position [295, 0]
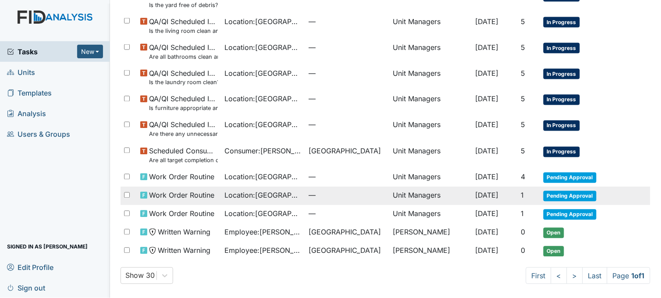
click at [263, 198] on span "Location : Beaufort Heights" at bounding box center [263, 195] width 77 height 11
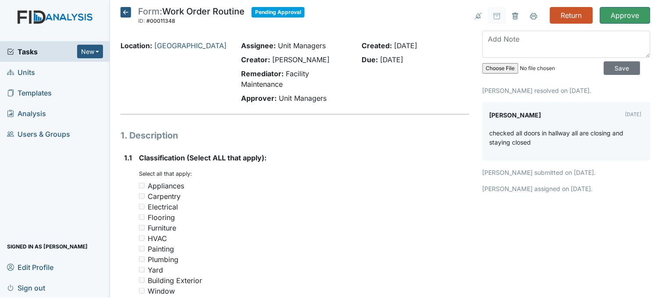
click at [126, 12] on icon at bounding box center [126, 12] width 11 height 11
